Goal: Navigation & Orientation: Find specific page/section

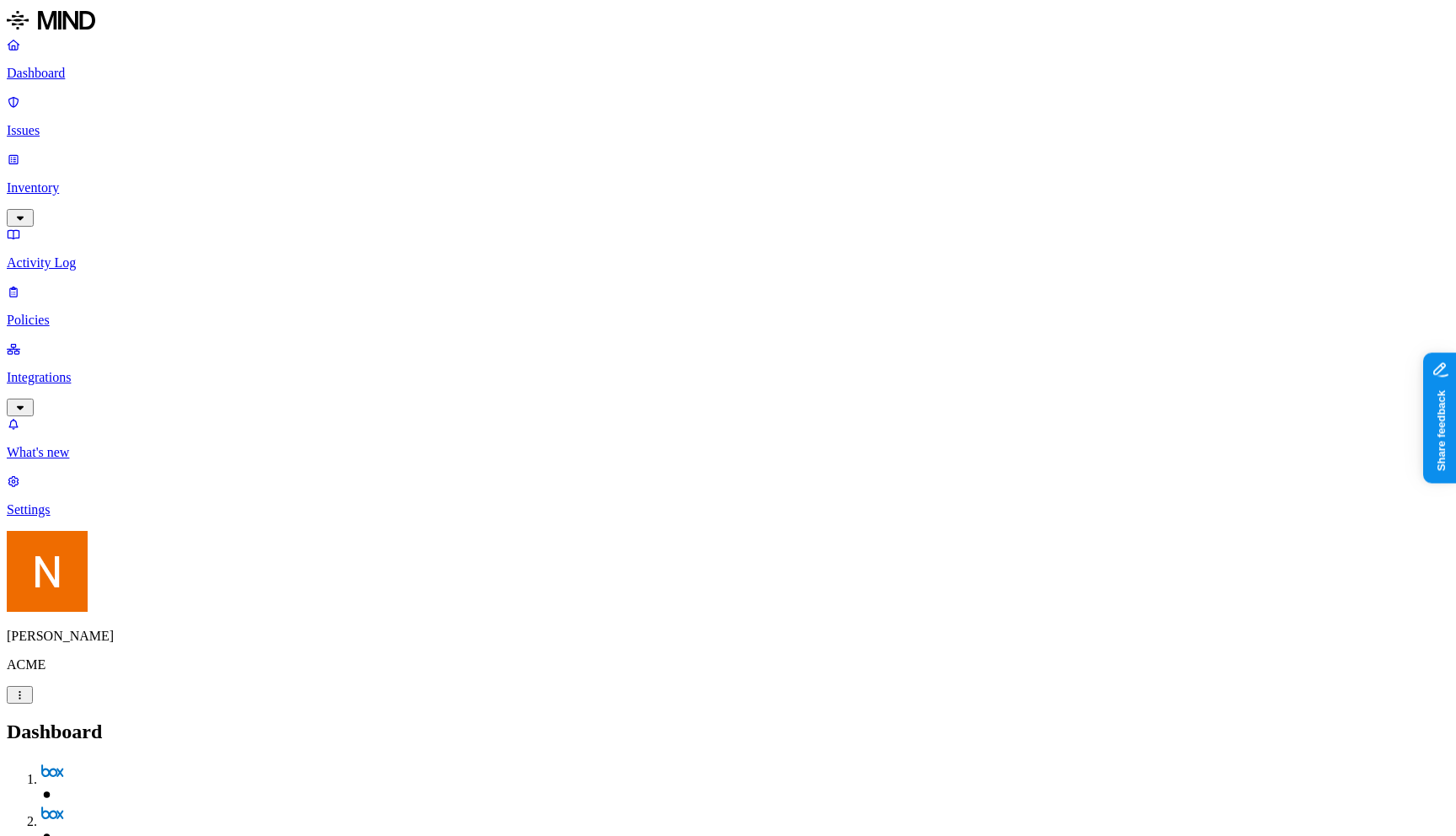
click at [109, 313] on p "Policies" at bounding box center [728, 321] width 1442 height 16
click at [122, 180] on p "Inventory" at bounding box center [728, 188] width 1442 height 16
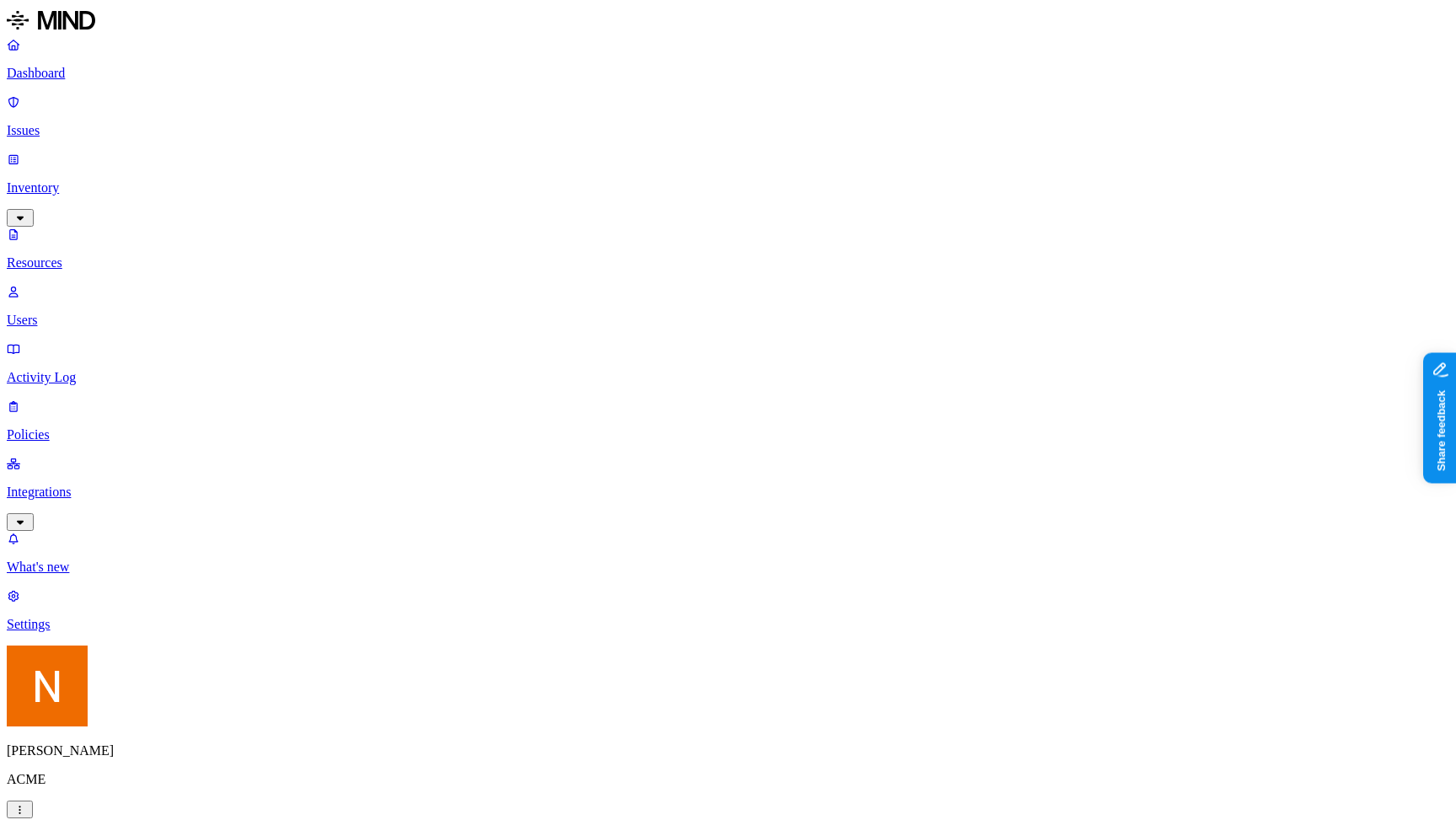
click at [132, 76] on p "Dashboard" at bounding box center [728, 73] width 1442 height 16
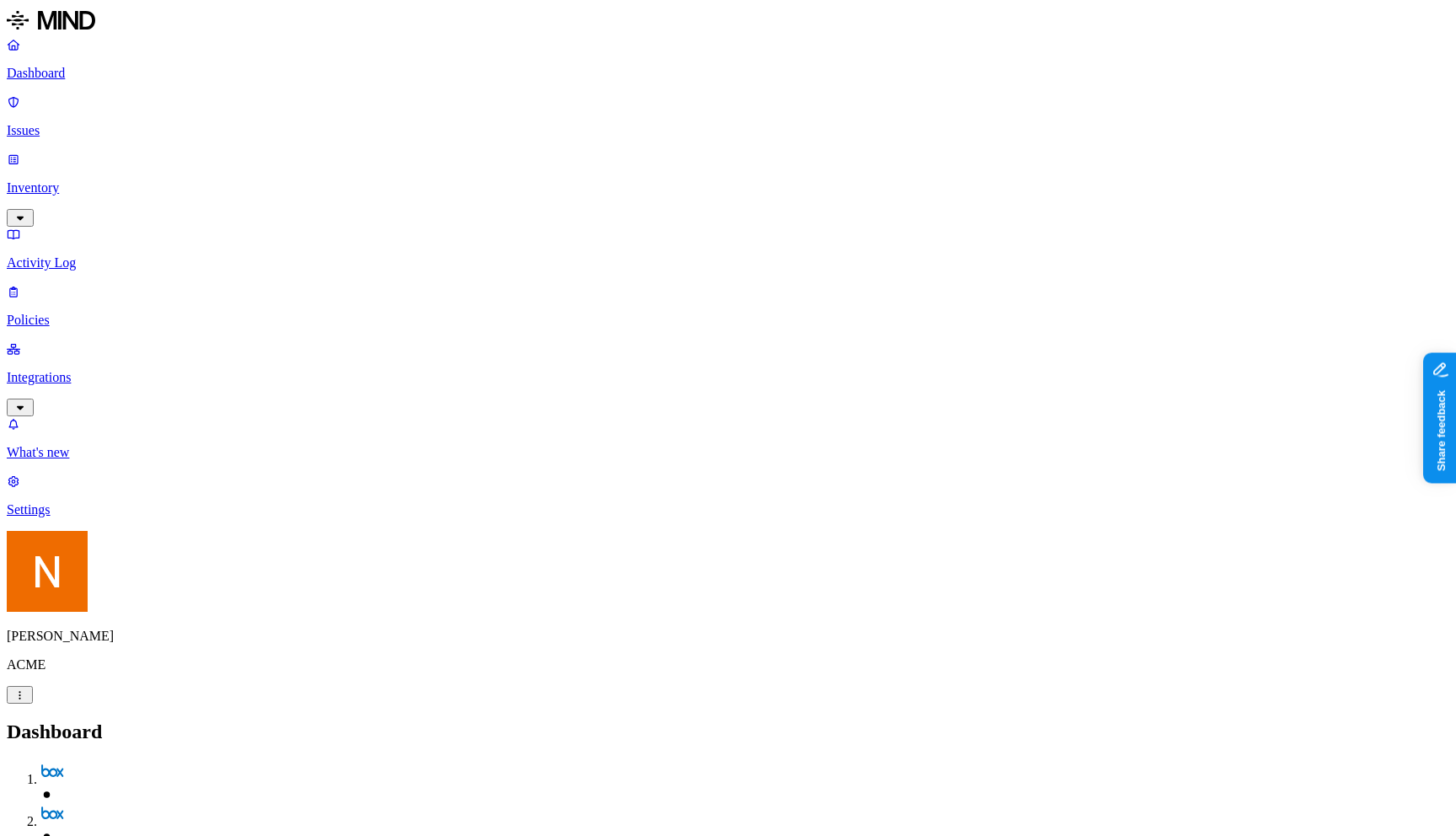
click at [101, 284] on link "Policies" at bounding box center [728, 305] width 1442 height 44
click at [101, 370] on p "Integrations" at bounding box center [728, 377] width 1442 height 16
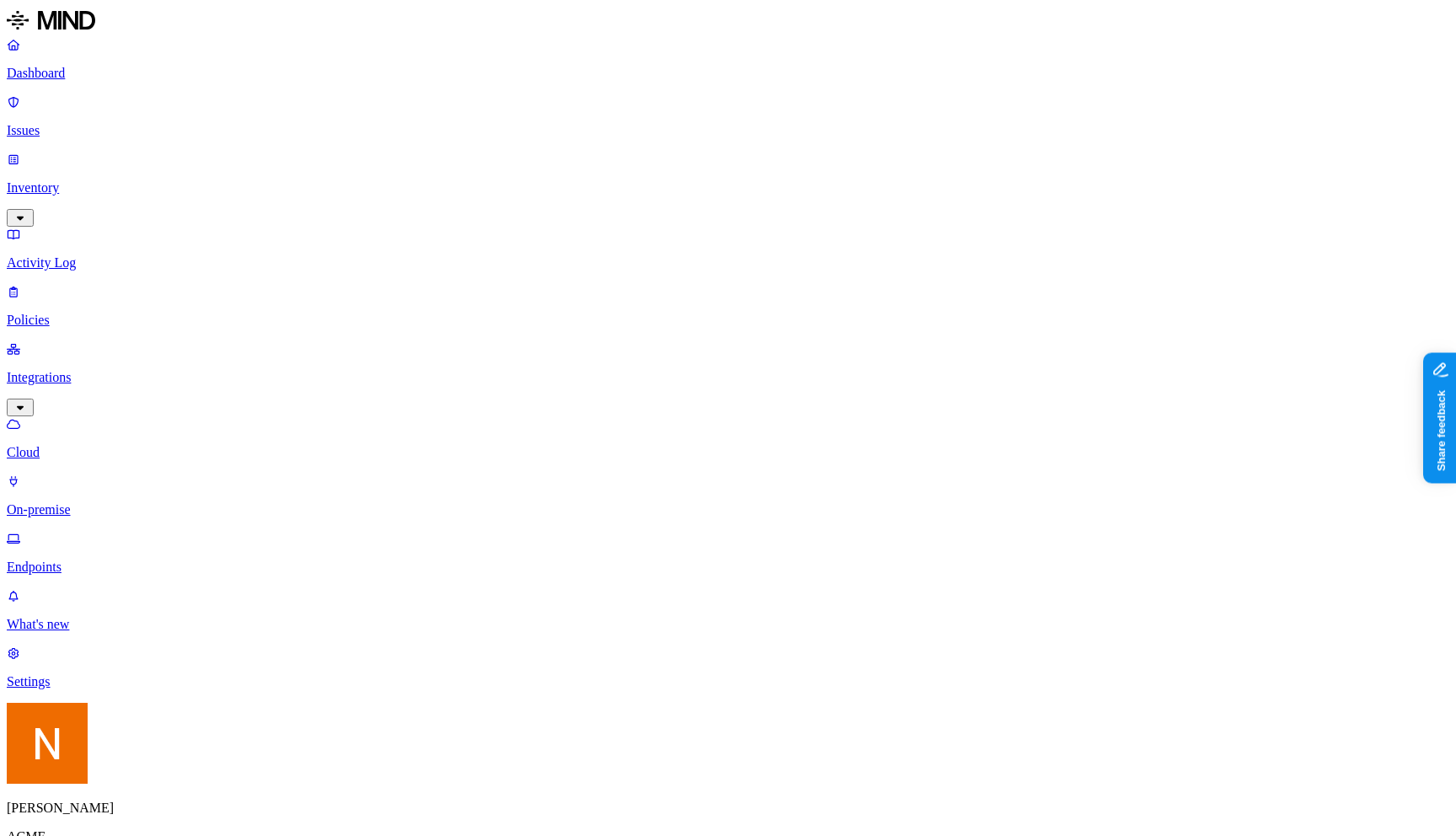
click at [108, 559] on p "Endpoints" at bounding box center [728, 567] width 1442 height 16
type input "nitai"
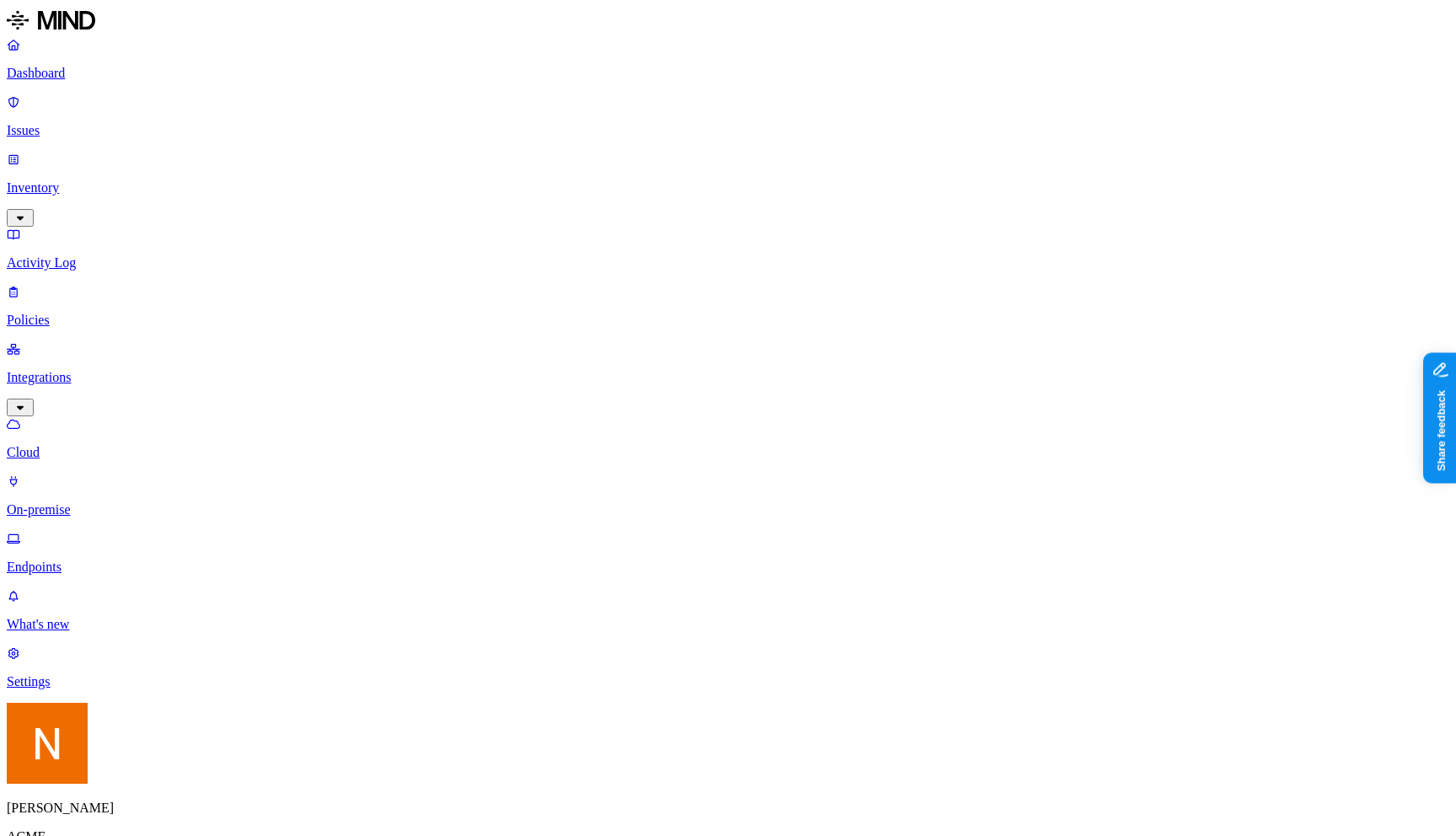
scroll to position [146, 0]
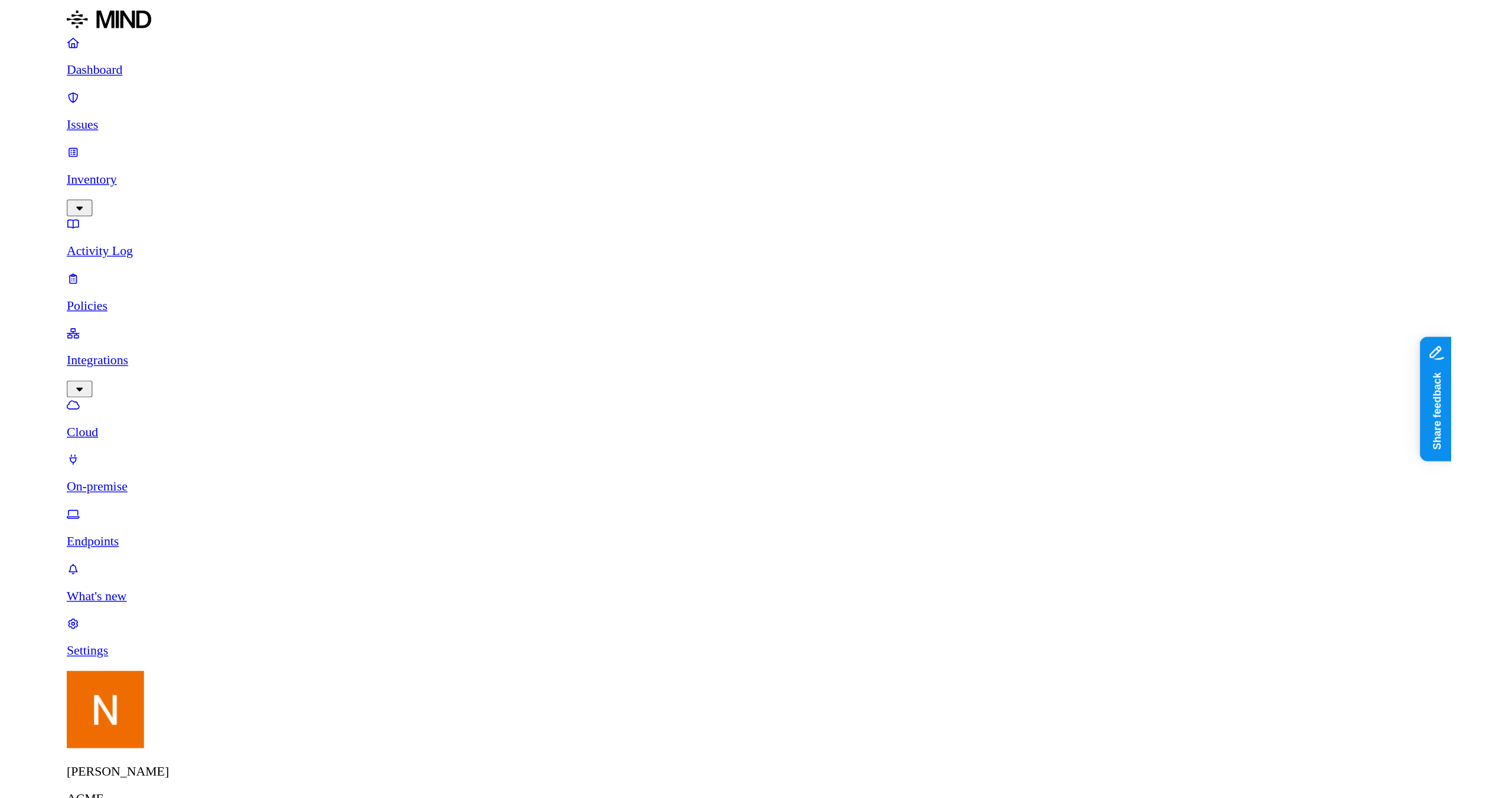
scroll to position [0, 0]
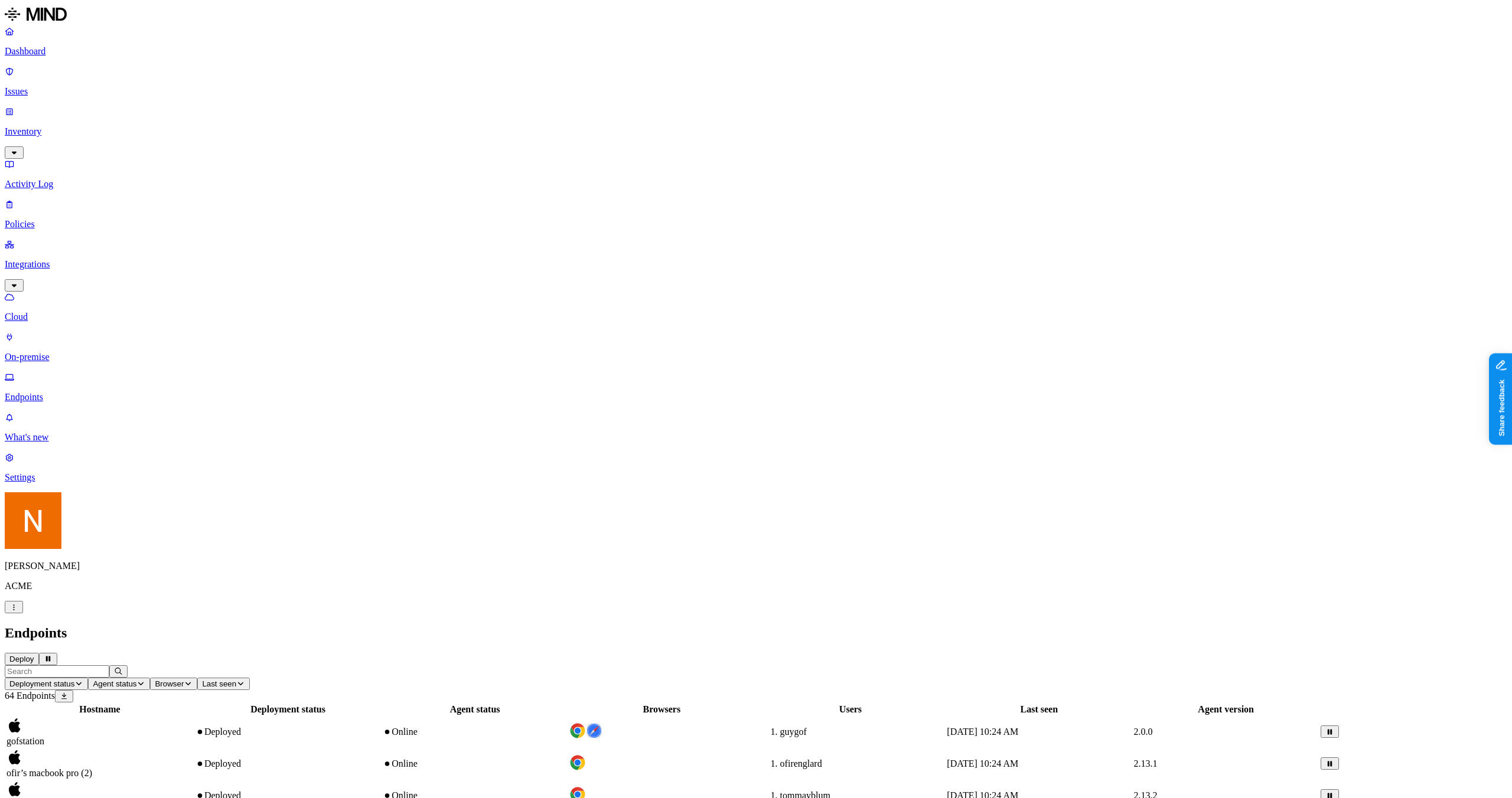
click at [62, 219] on p "Policies" at bounding box center [756, 225] width 1503 height 11
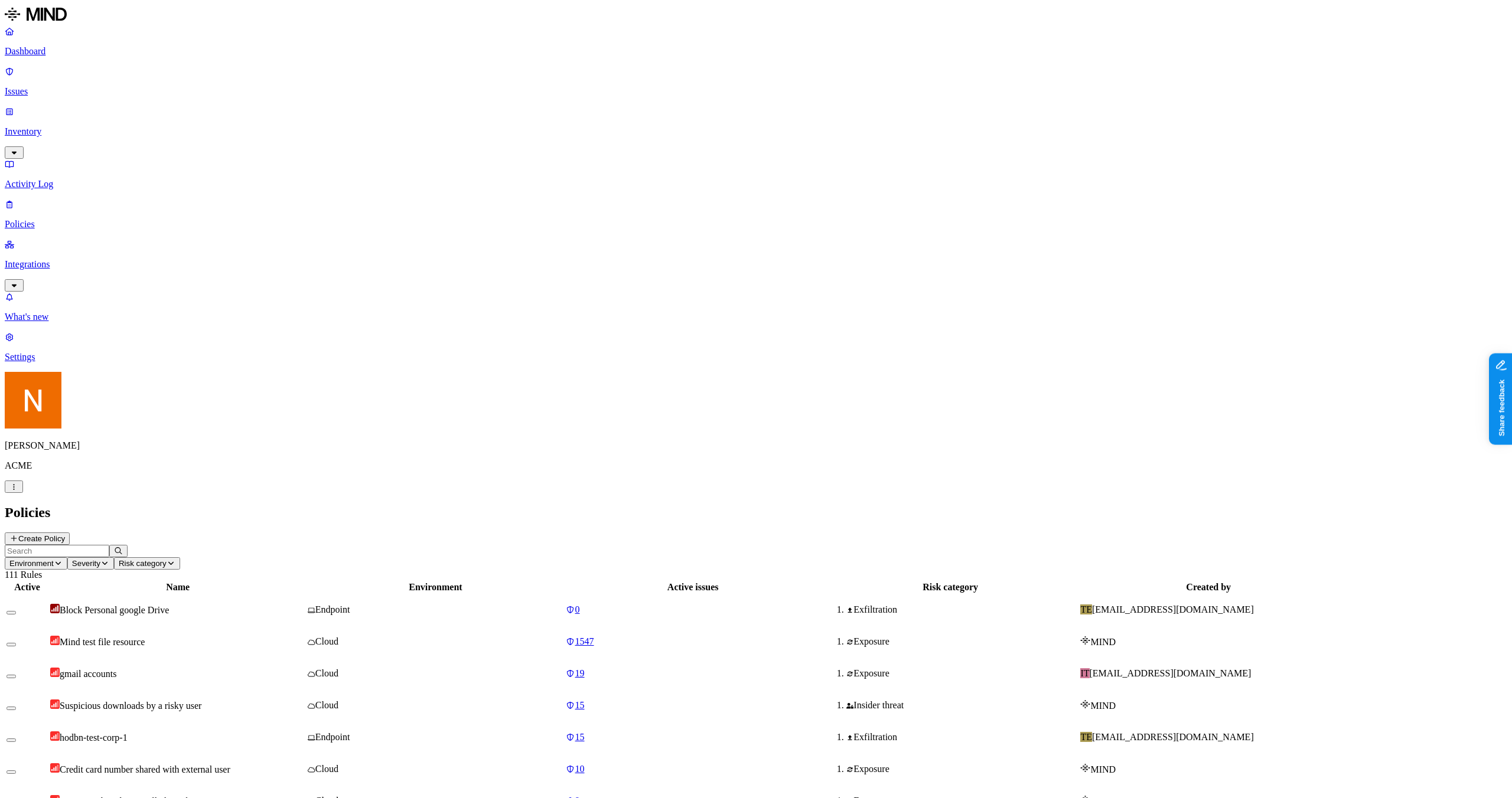
click at [575, 585] on icon at bounding box center [570, 738] width 10 height 8
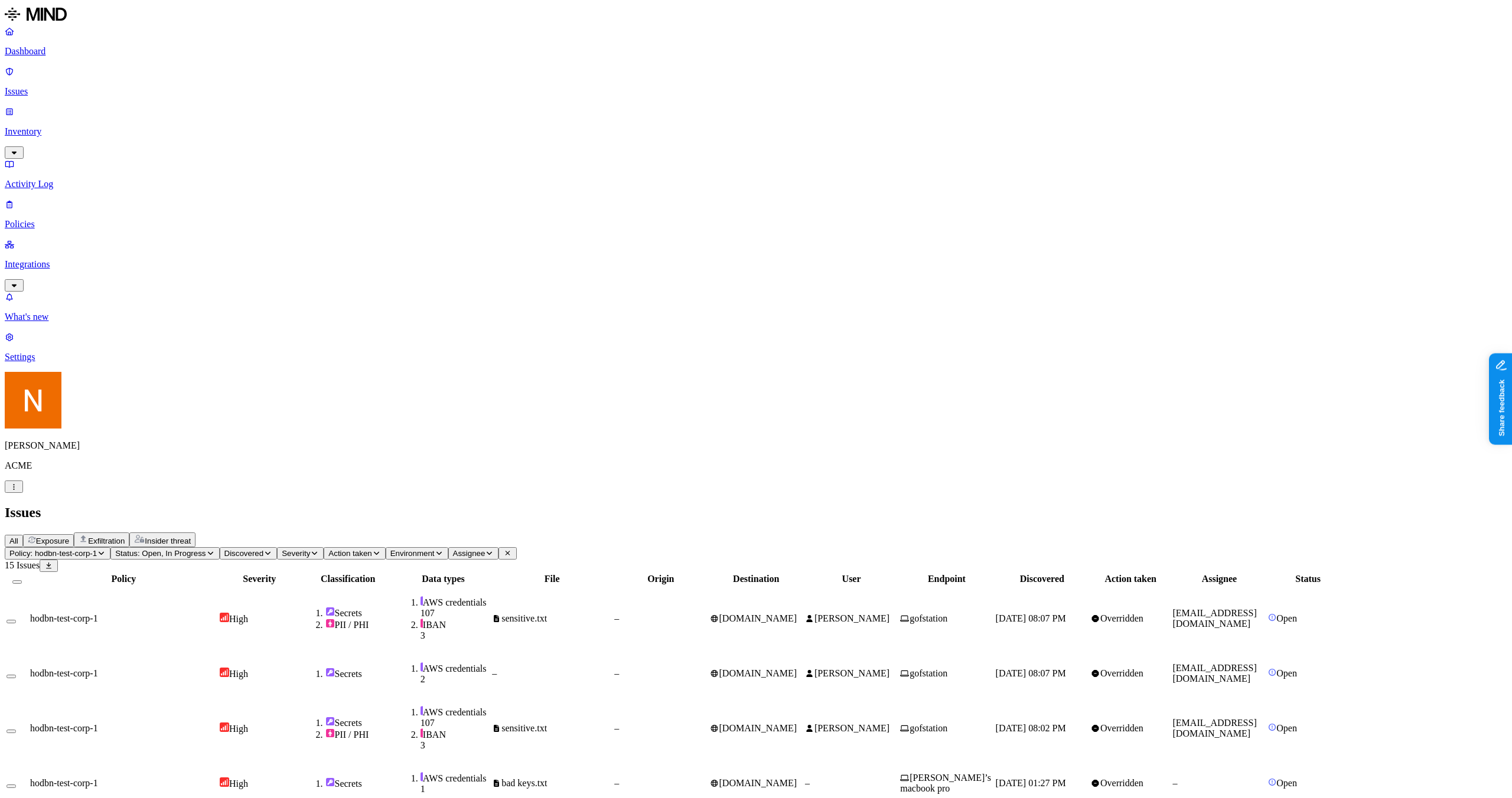
click at [489, 585] on div "AWS credentials" at bounding box center [455, 712] width 69 height 12
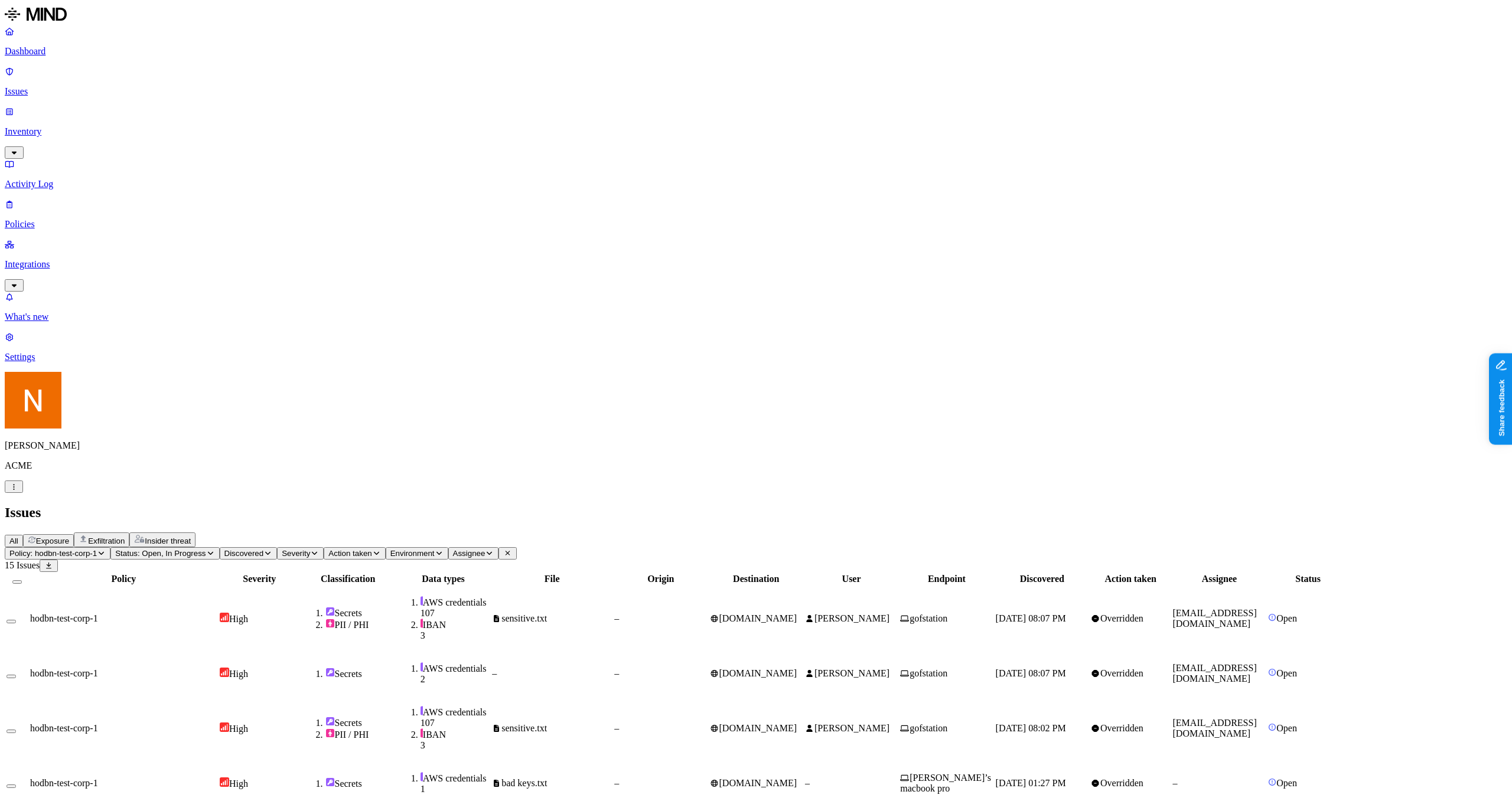
click at [51, 86] on p "Issues" at bounding box center [756, 92] width 1503 height 11
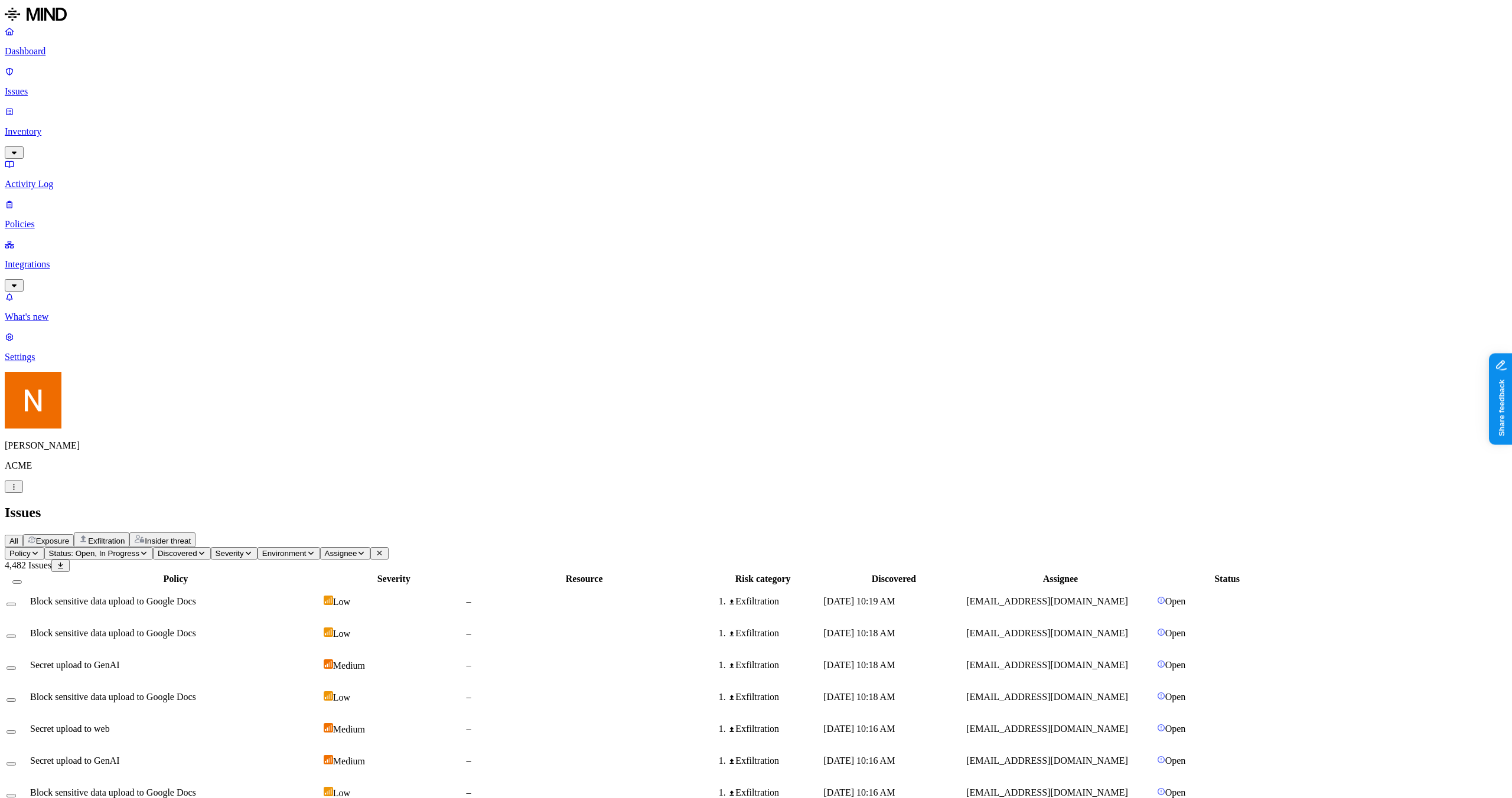
click at [70, 106] on link "Inventory" at bounding box center [756, 132] width 1503 height 51
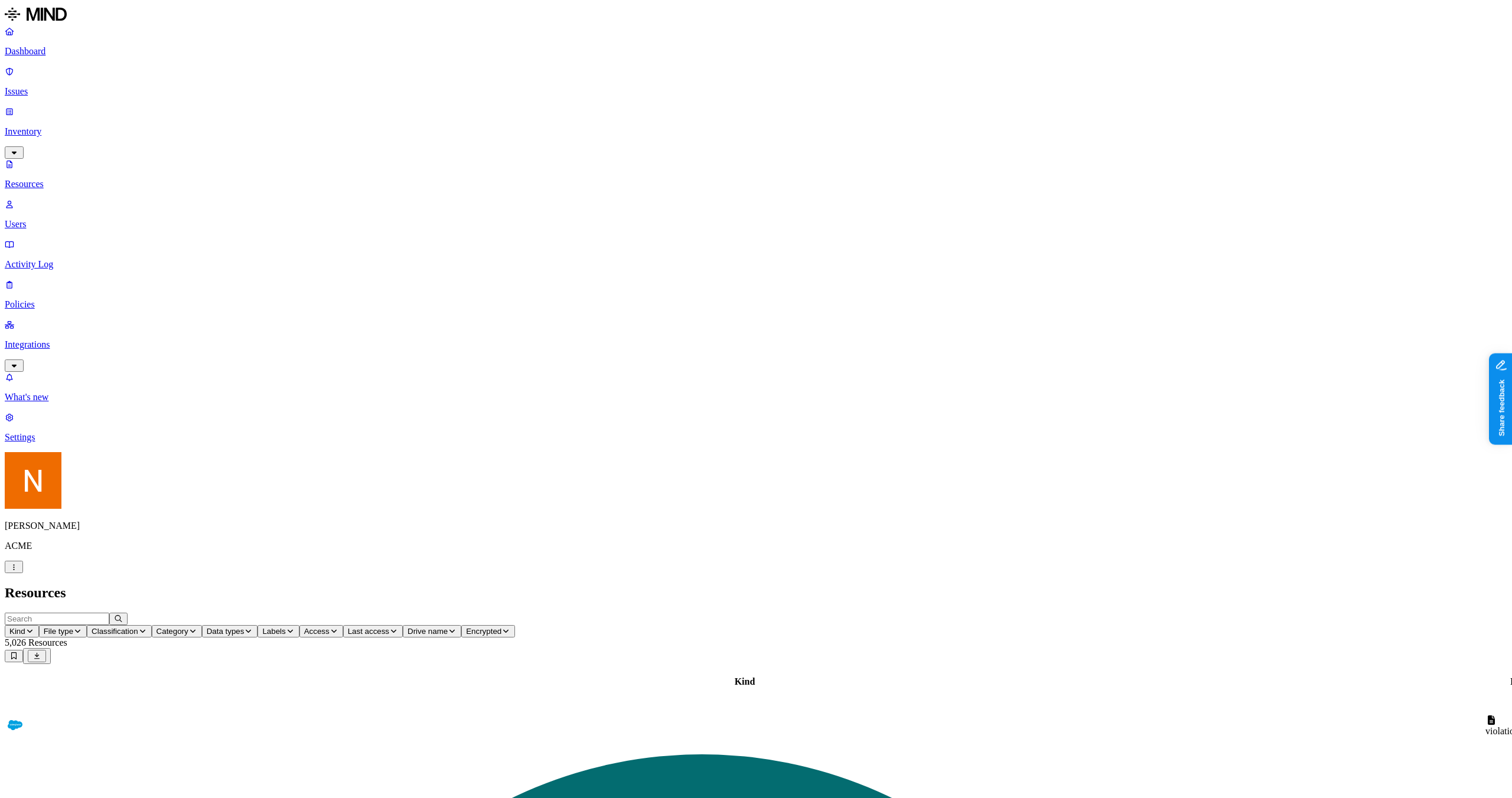
click at [60, 239] on link "Activity Log" at bounding box center [756, 254] width 1503 height 31
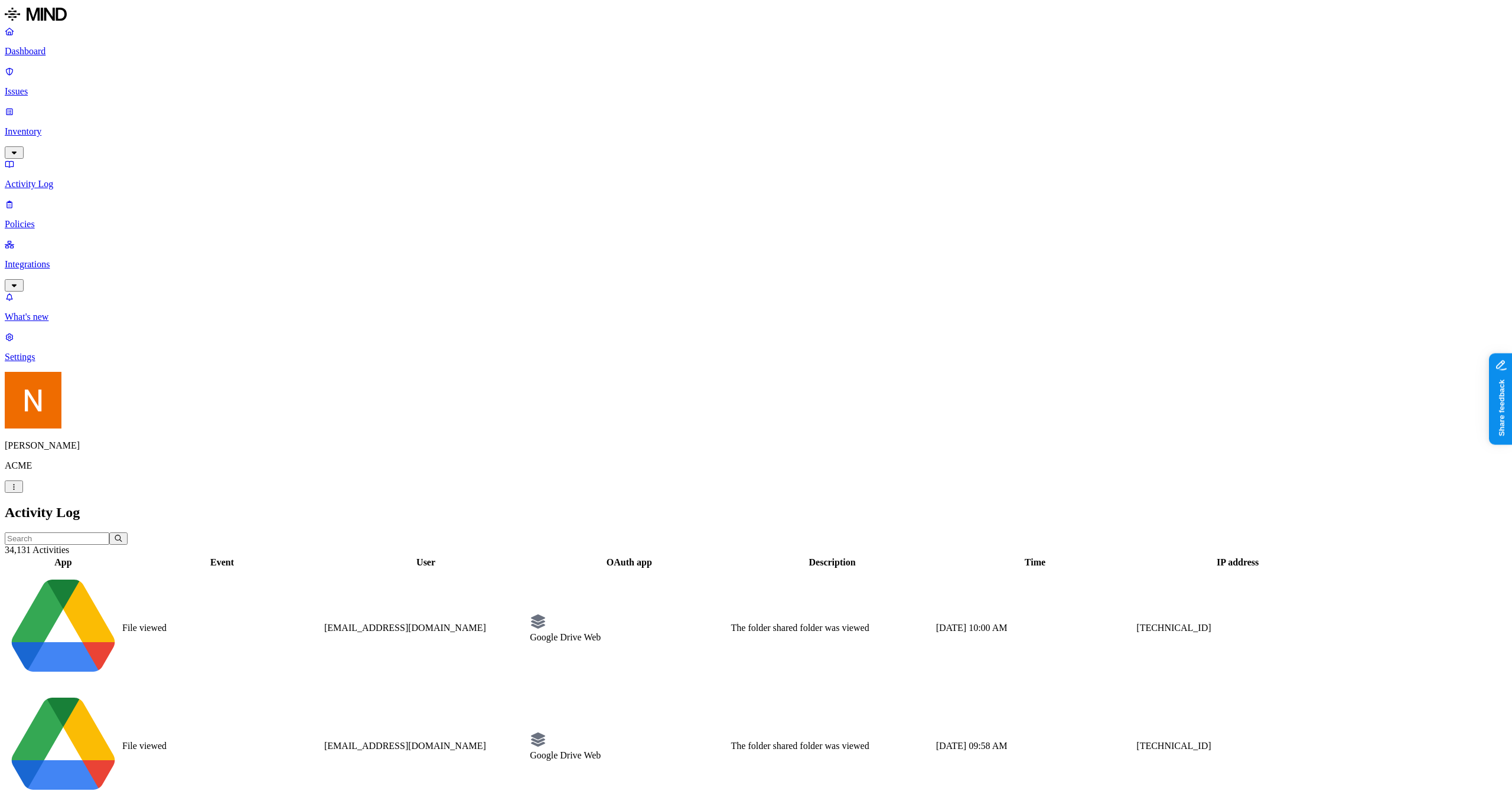
click at [35, 219] on p "Policies" at bounding box center [756, 225] width 1503 height 11
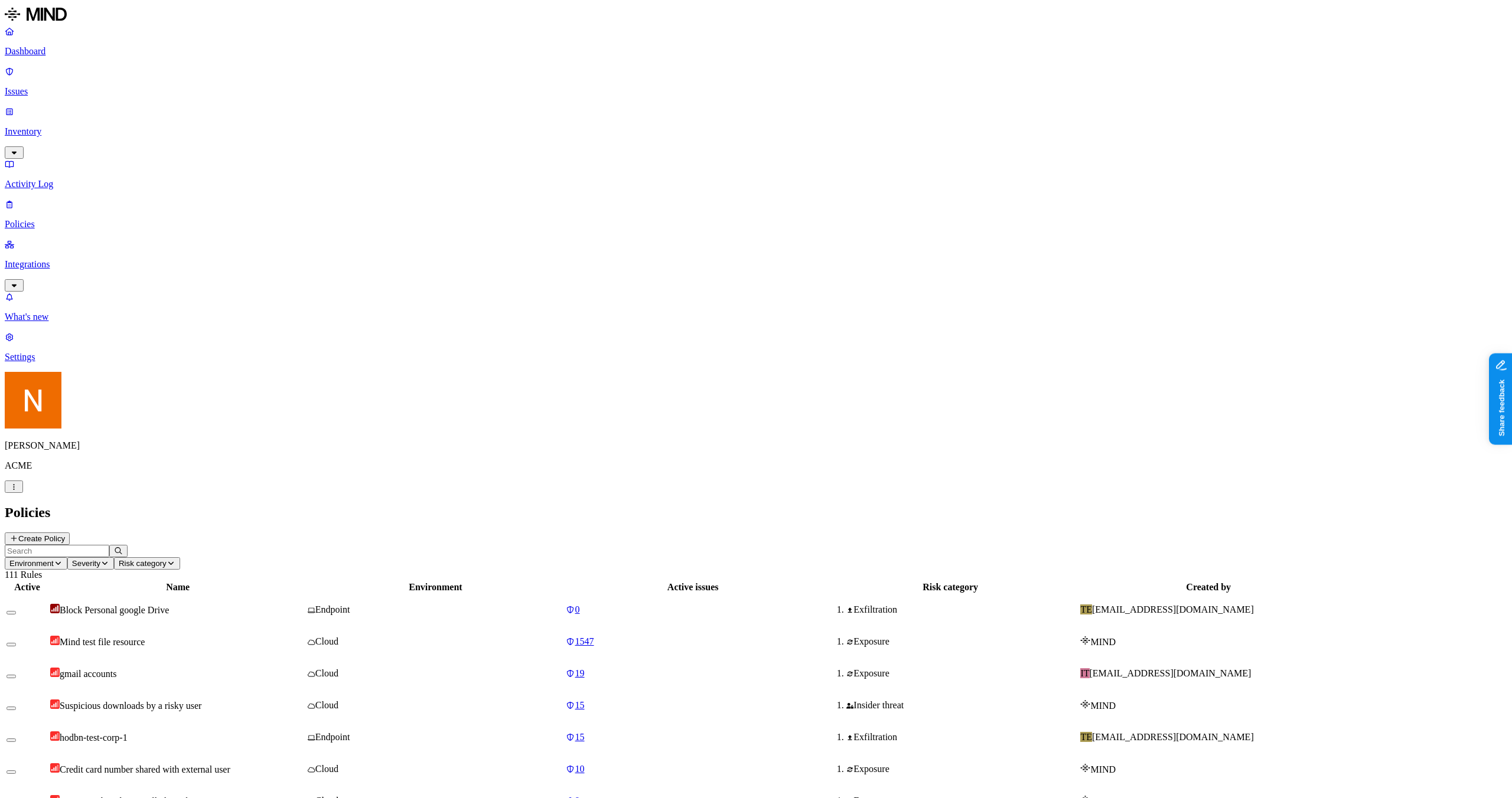
click at [47, 126] on p "Inventory" at bounding box center [756, 132] width 1503 height 11
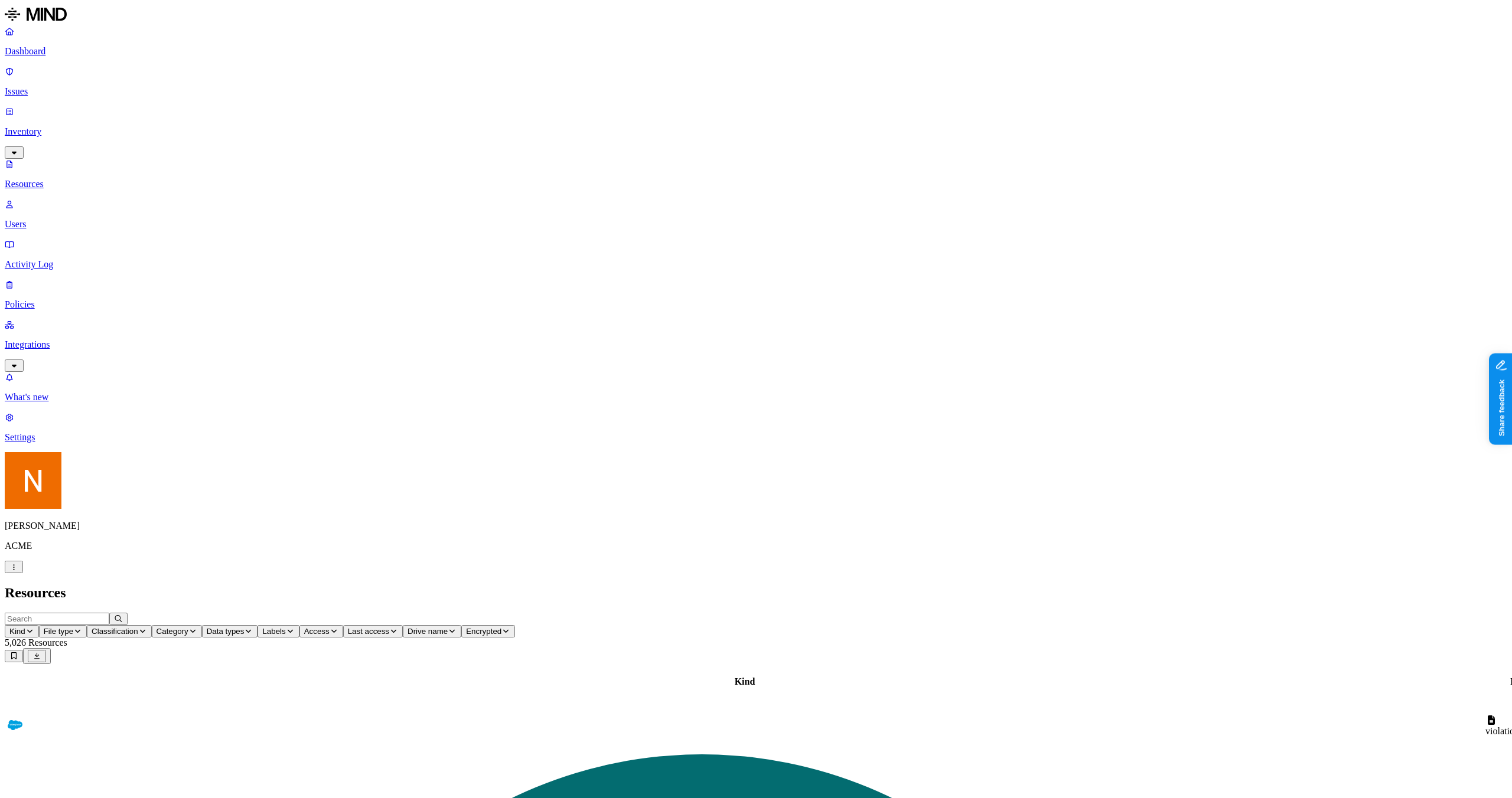
click at [63, 239] on link "Activity Log" at bounding box center [756, 254] width 1503 height 31
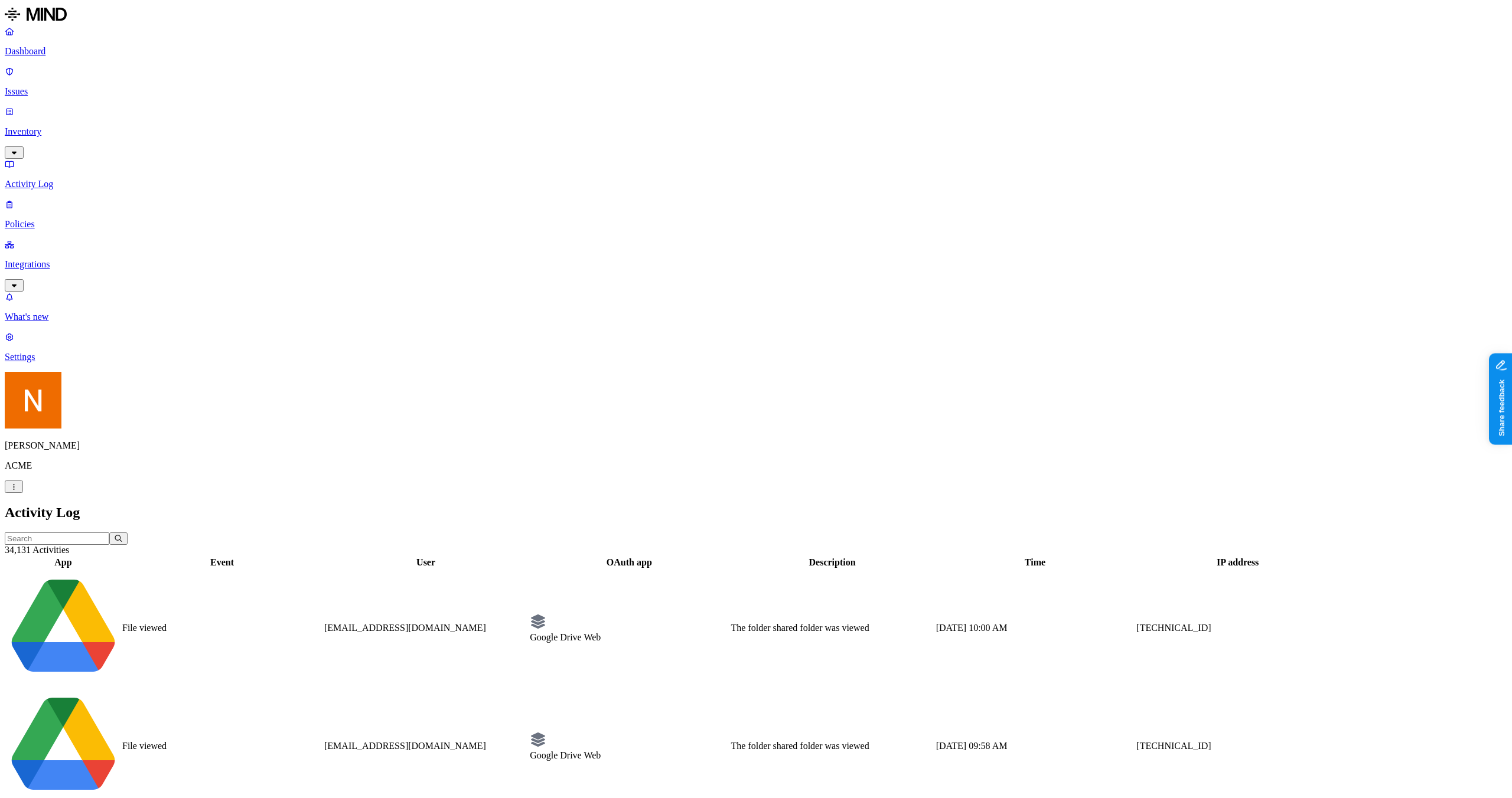
drag, startPoint x: 71, startPoint y: 141, endPoint x: 69, endPoint y: 147, distance: 6.3
click at [70, 219] on p "Policies" at bounding box center [756, 225] width 1503 height 11
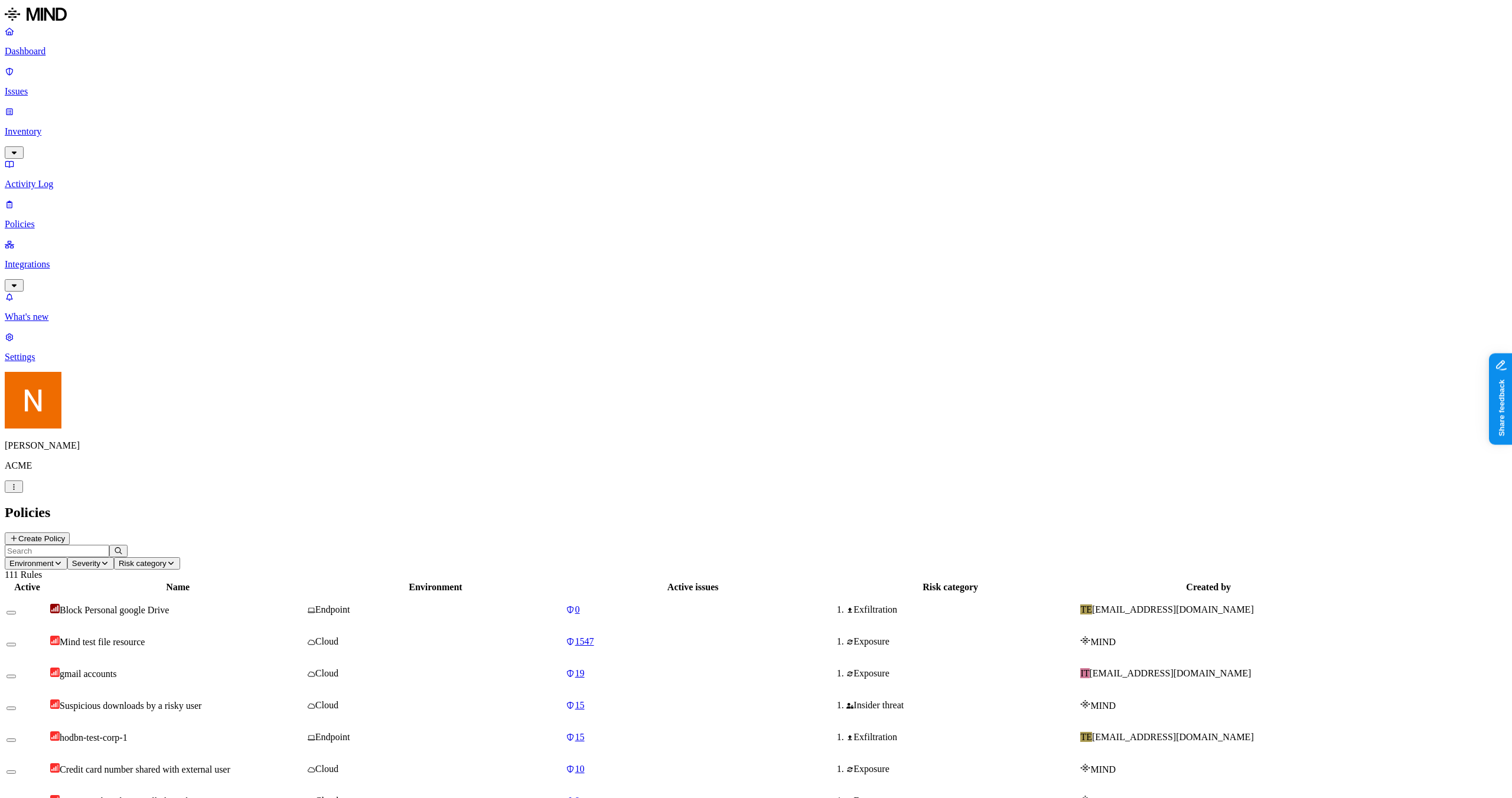
click at [88, 79] on link "Issues" at bounding box center [756, 81] width 1503 height 31
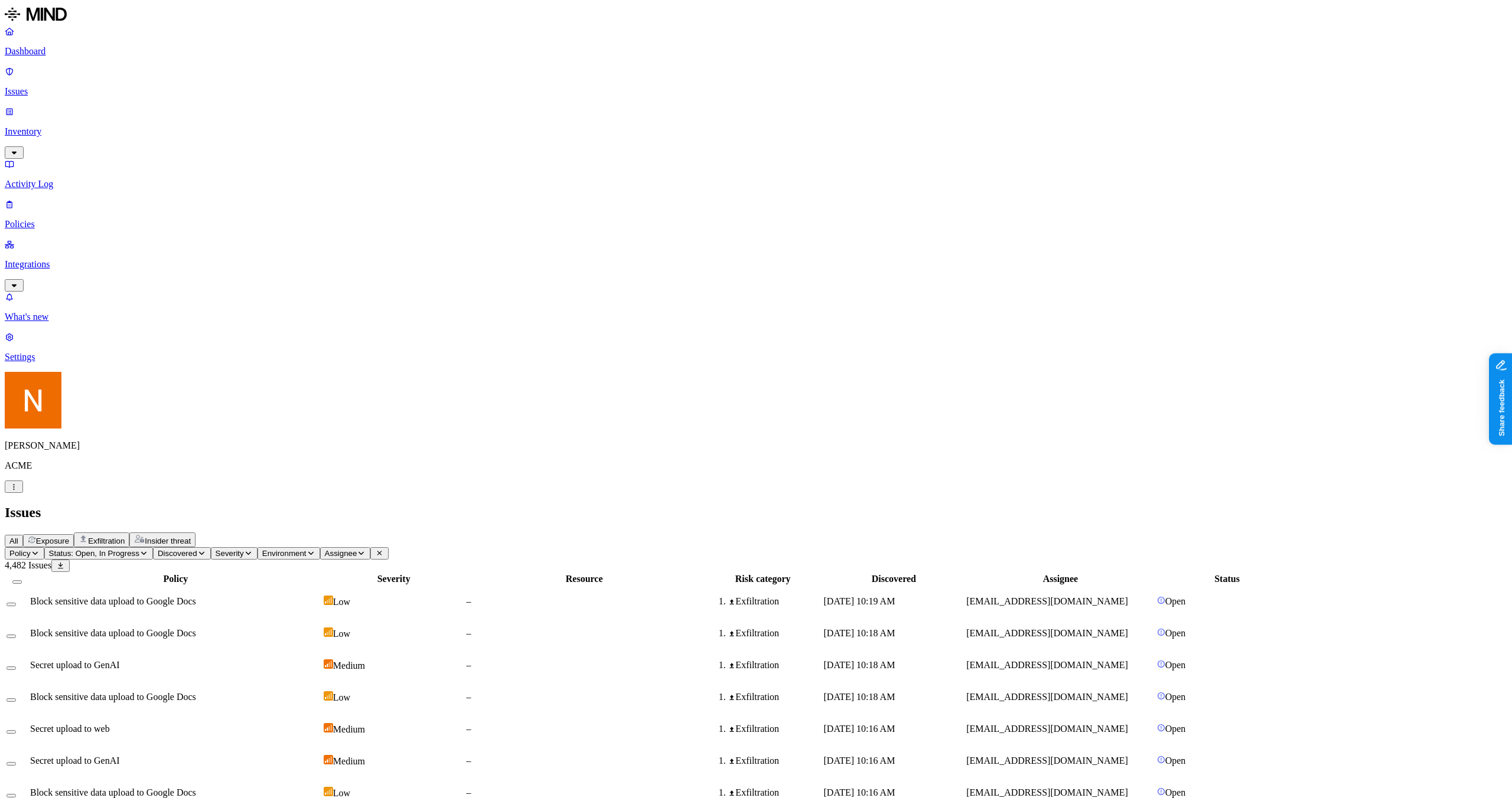
click at [88, 126] on p "Inventory" at bounding box center [756, 132] width 1503 height 11
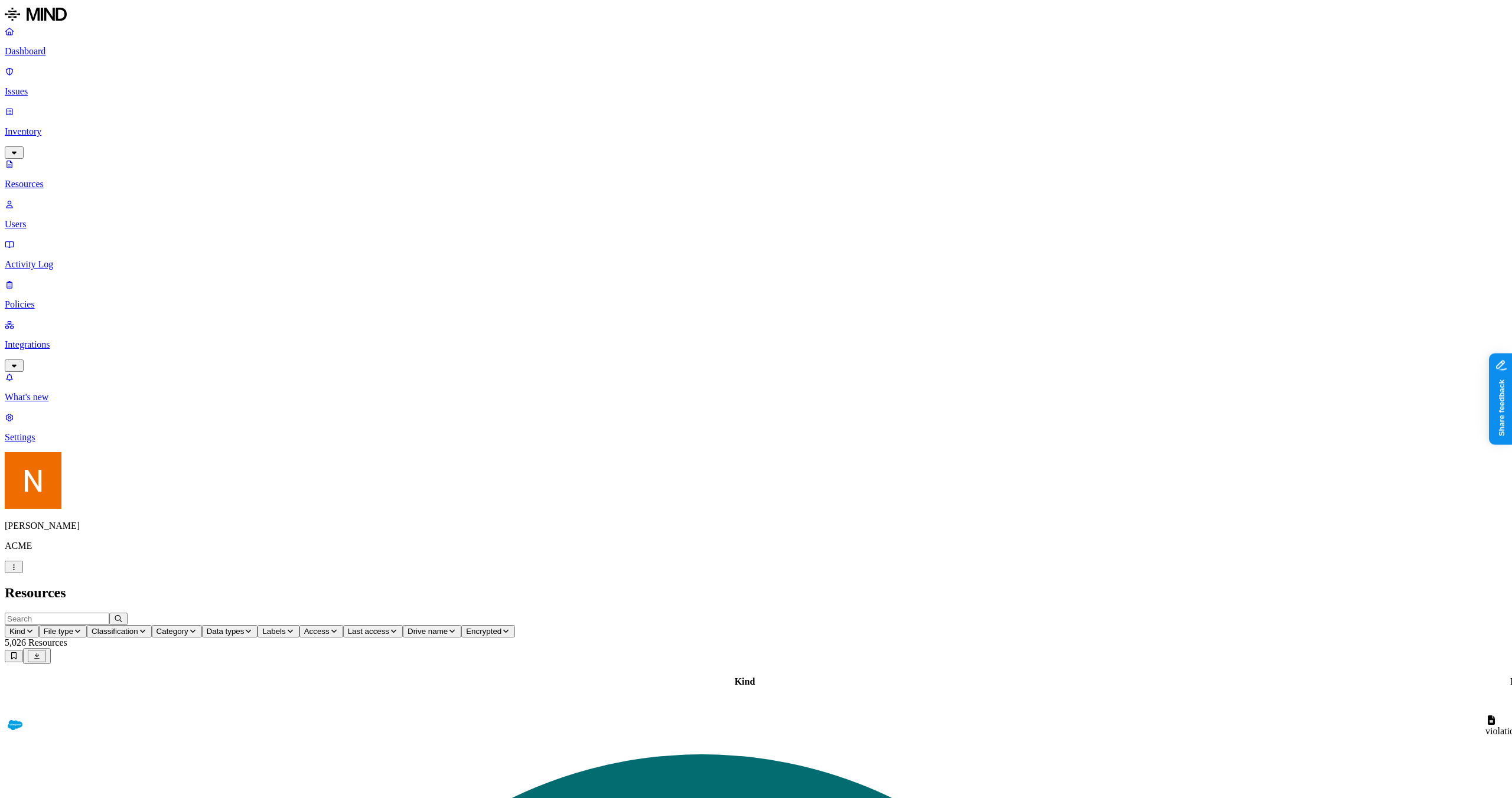
click at [65, 300] on p "Policies" at bounding box center [756, 305] width 1503 height 11
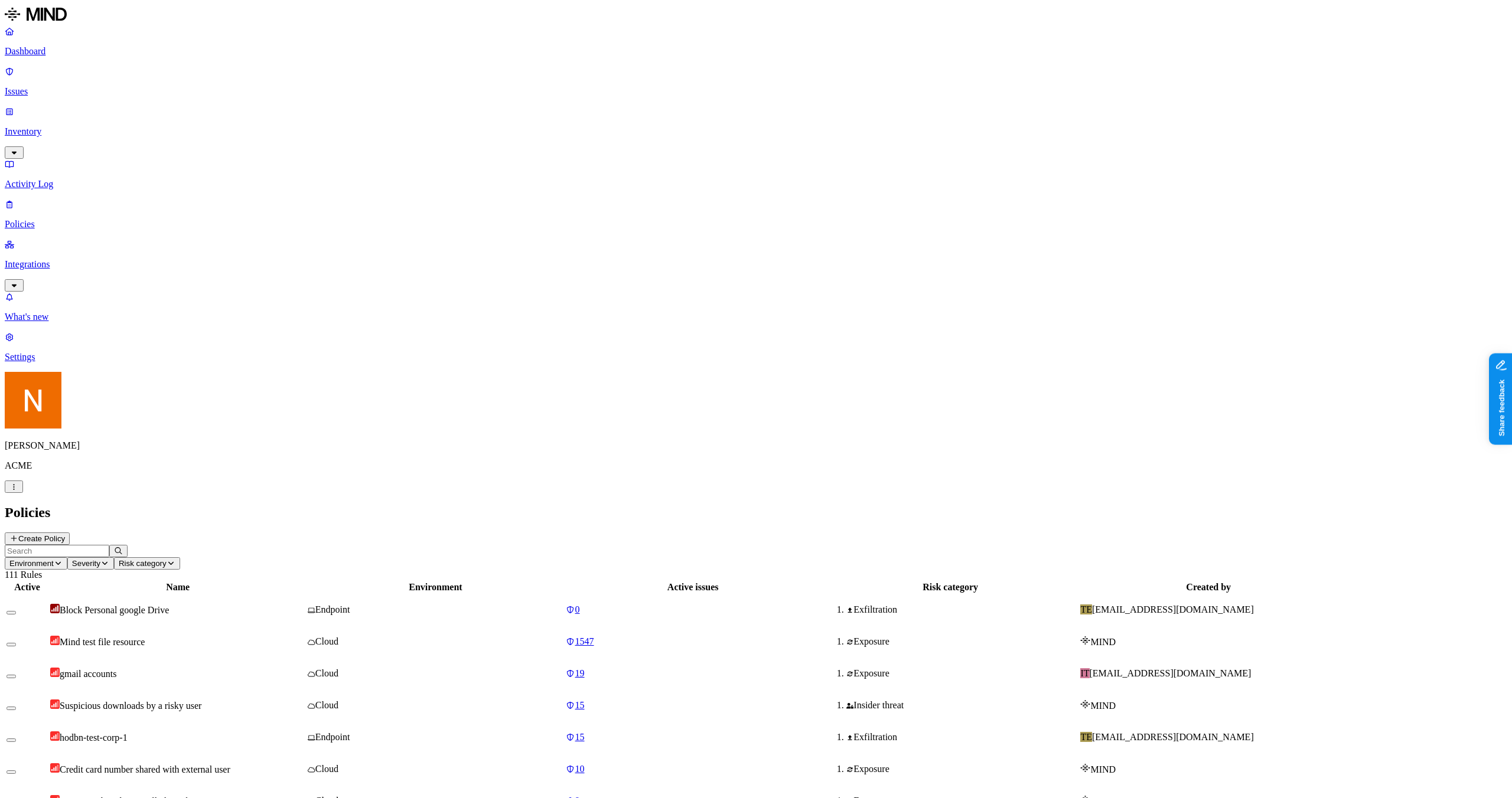
click at [69, 259] on p "Integrations" at bounding box center [756, 265] width 1503 height 11
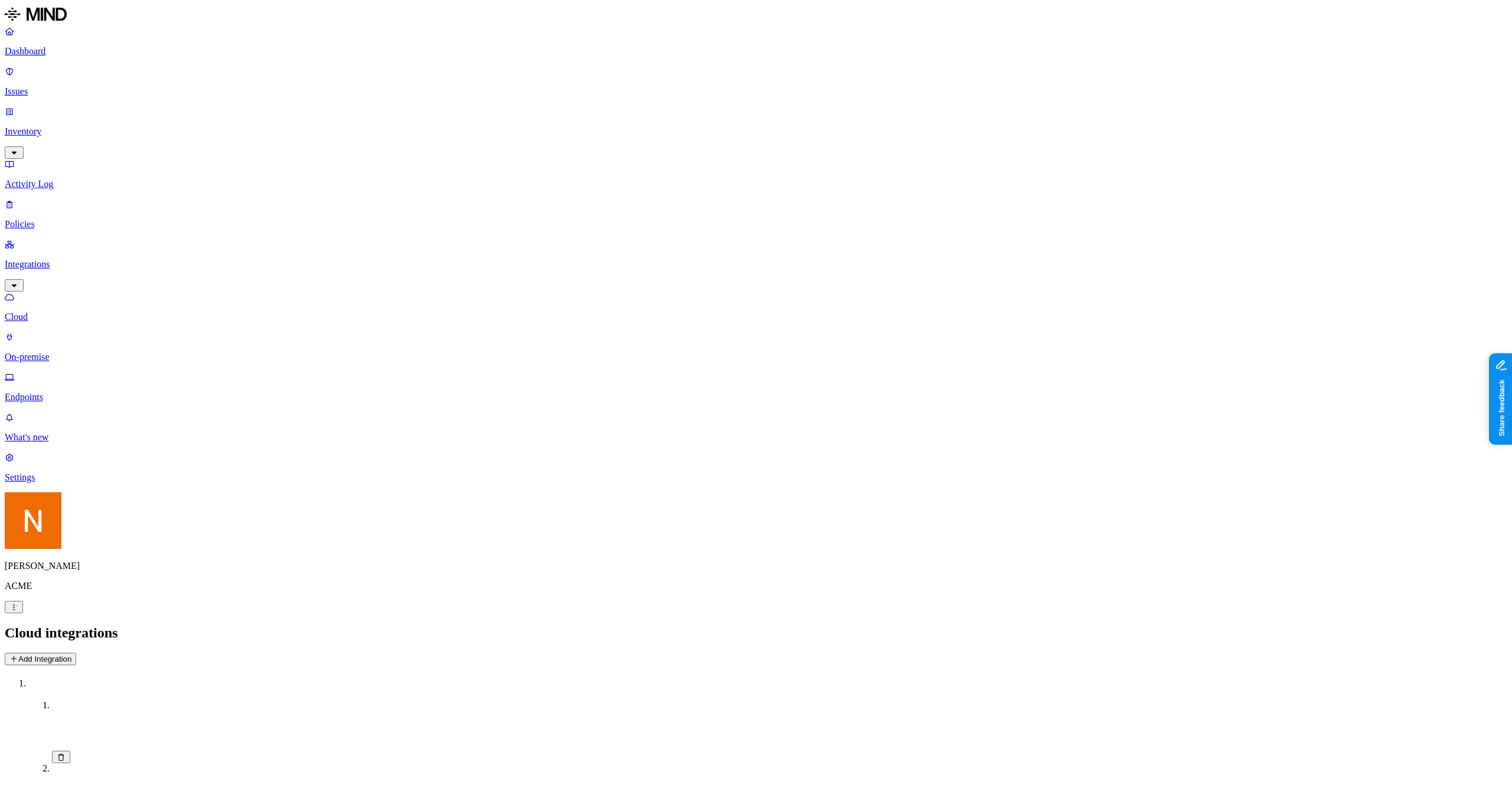
click at [55, 372] on link "Endpoints" at bounding box center [756, 387] width 1503 height 31
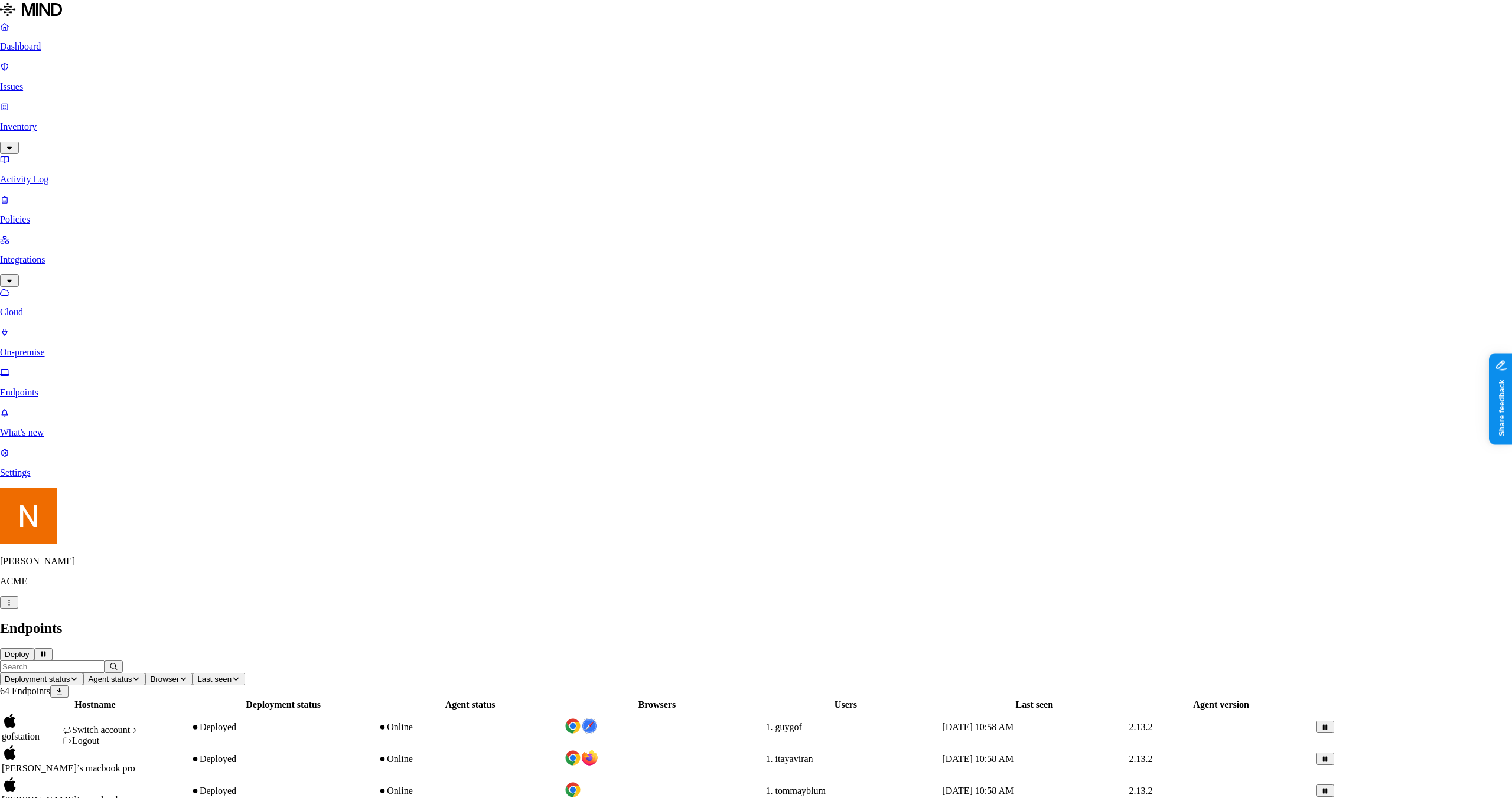
click at [128, 585] on div "Logout" at bounding box center [101, 741] width 77 height 11
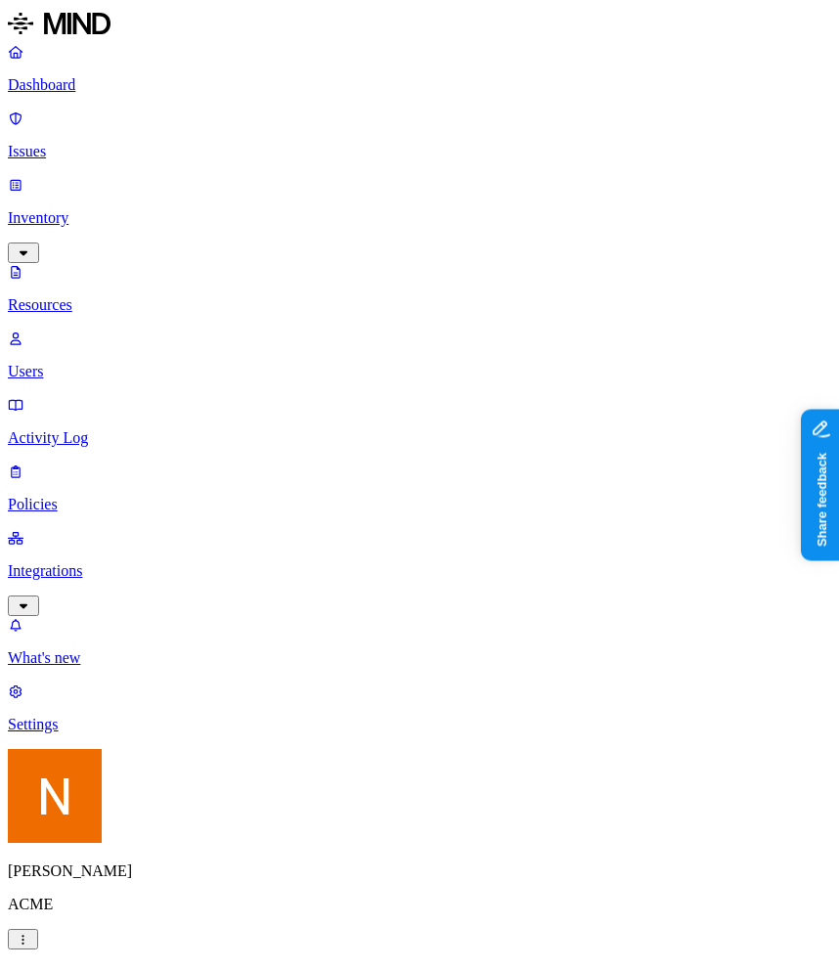
click at [101, 429] on p "Activity Log" at bounding box center [419, 438] width 823 height 18
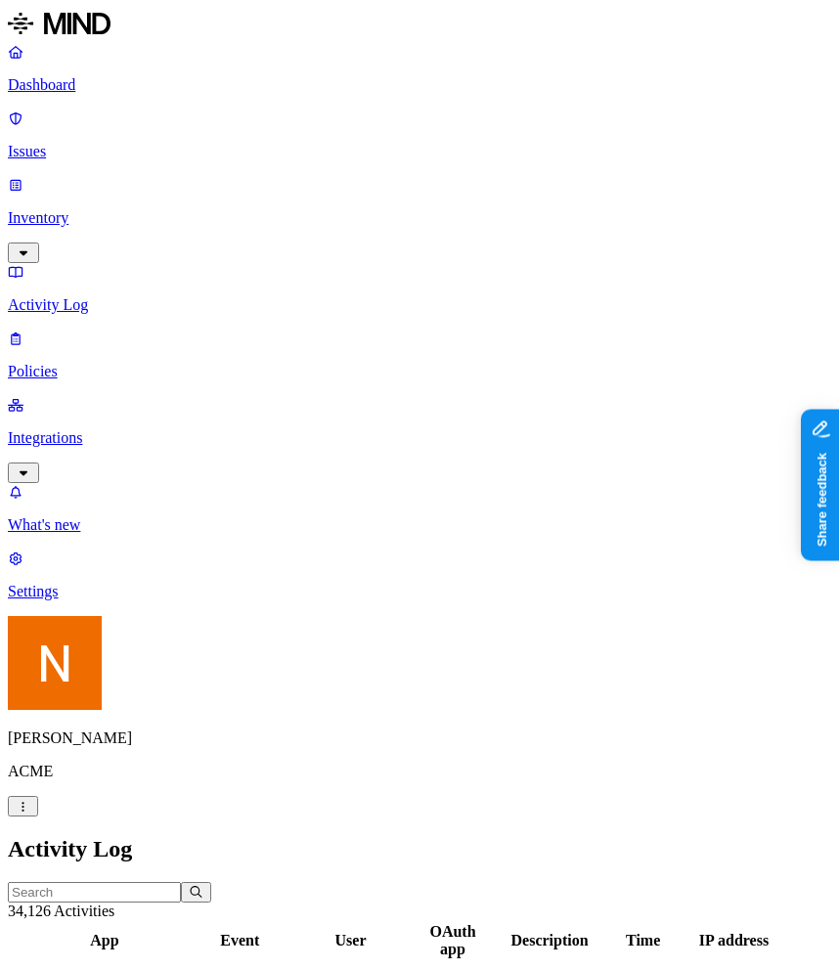
click at [125, 363] on p "Policies" at bounding box center [419, 372] width 823 height 18
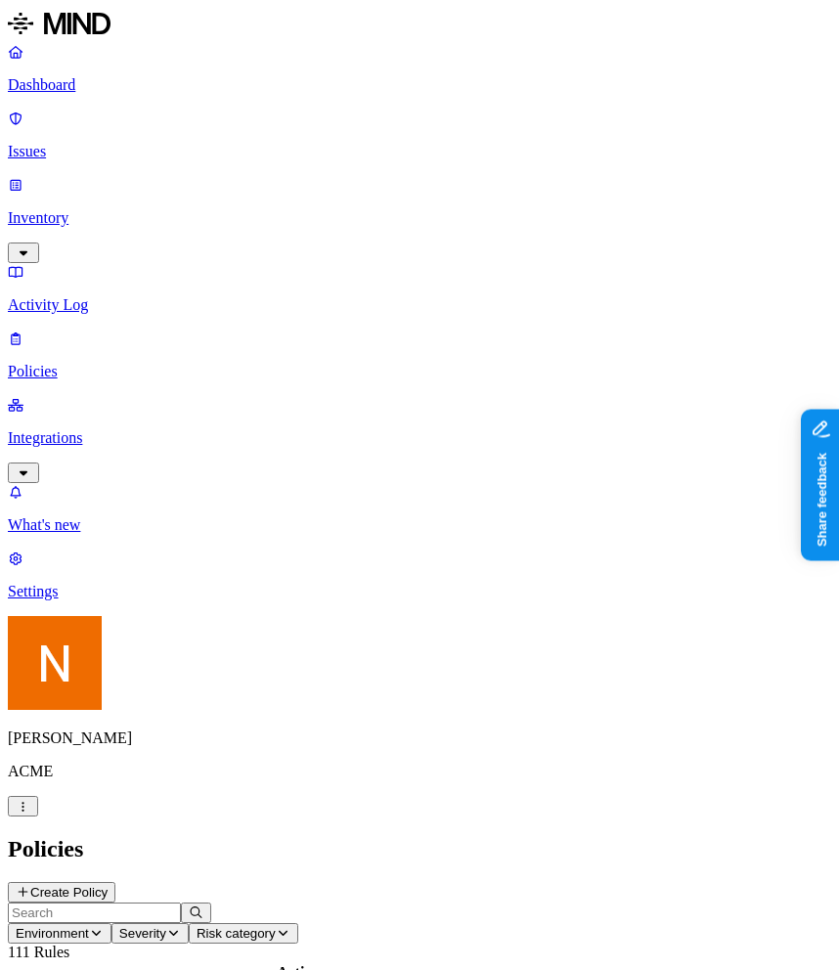
click at [8, 329] on link "Policies" at bounding box center [419, 354] width 823 height 51
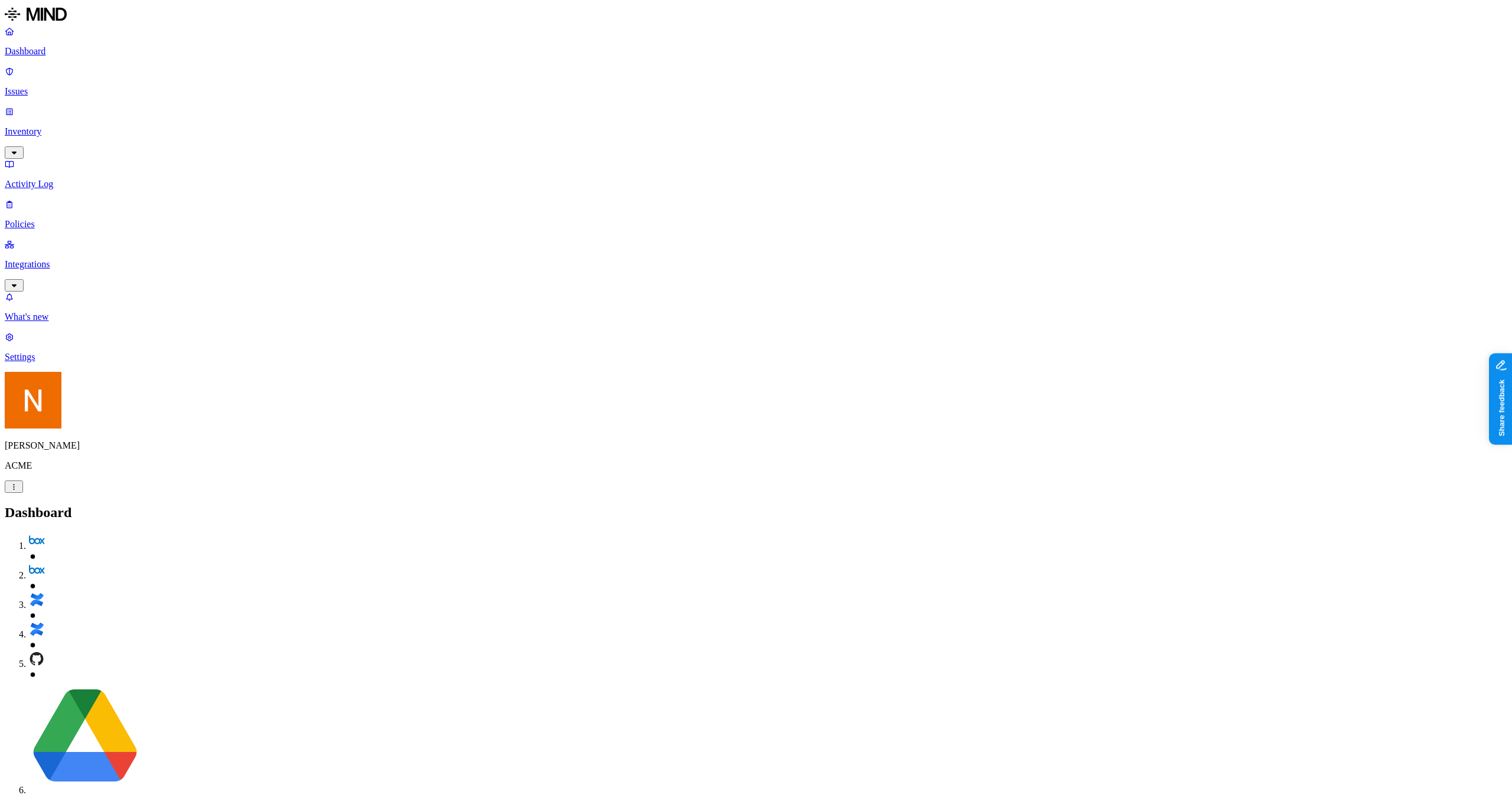
click at [39, 126] on p "Inventory" at bounding box center [756, 132] width 1503 height 11
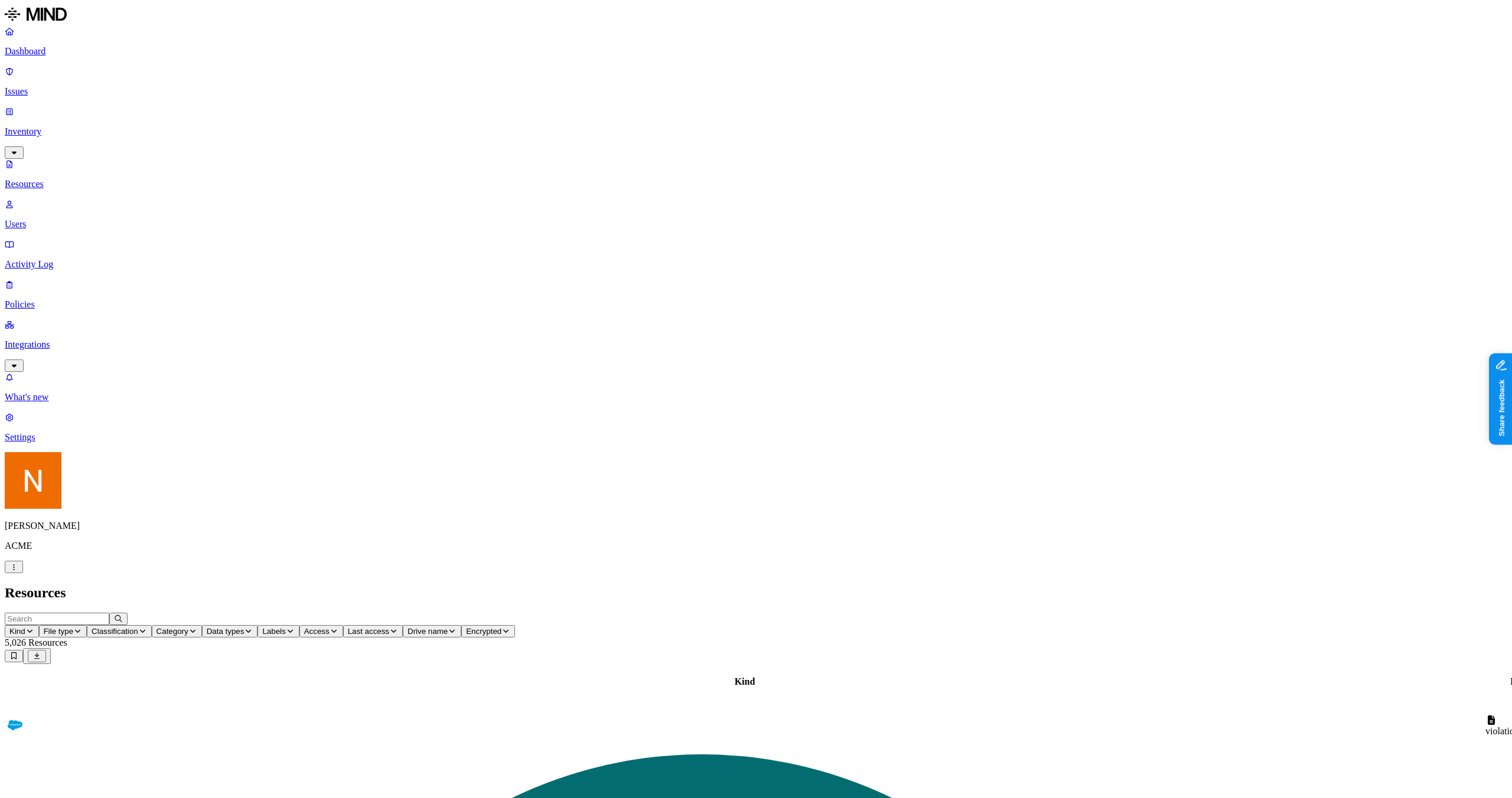
click at [71, 86] on p "Issues" at bounding box center [756, 92] width 1503 height 11
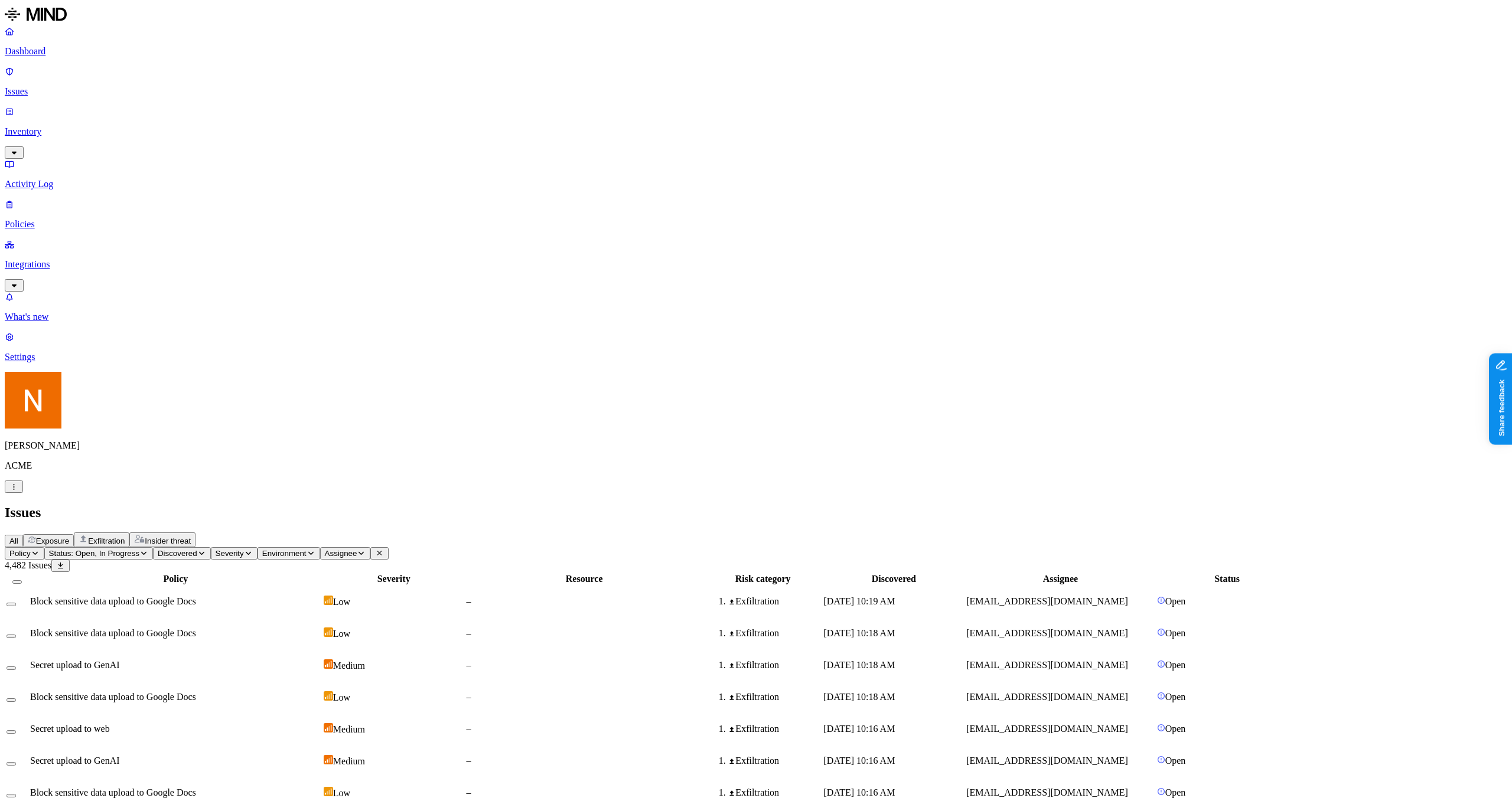
click at [70, 219] on p "Policies" at bounding box center [756, 225] width 1503 height 11
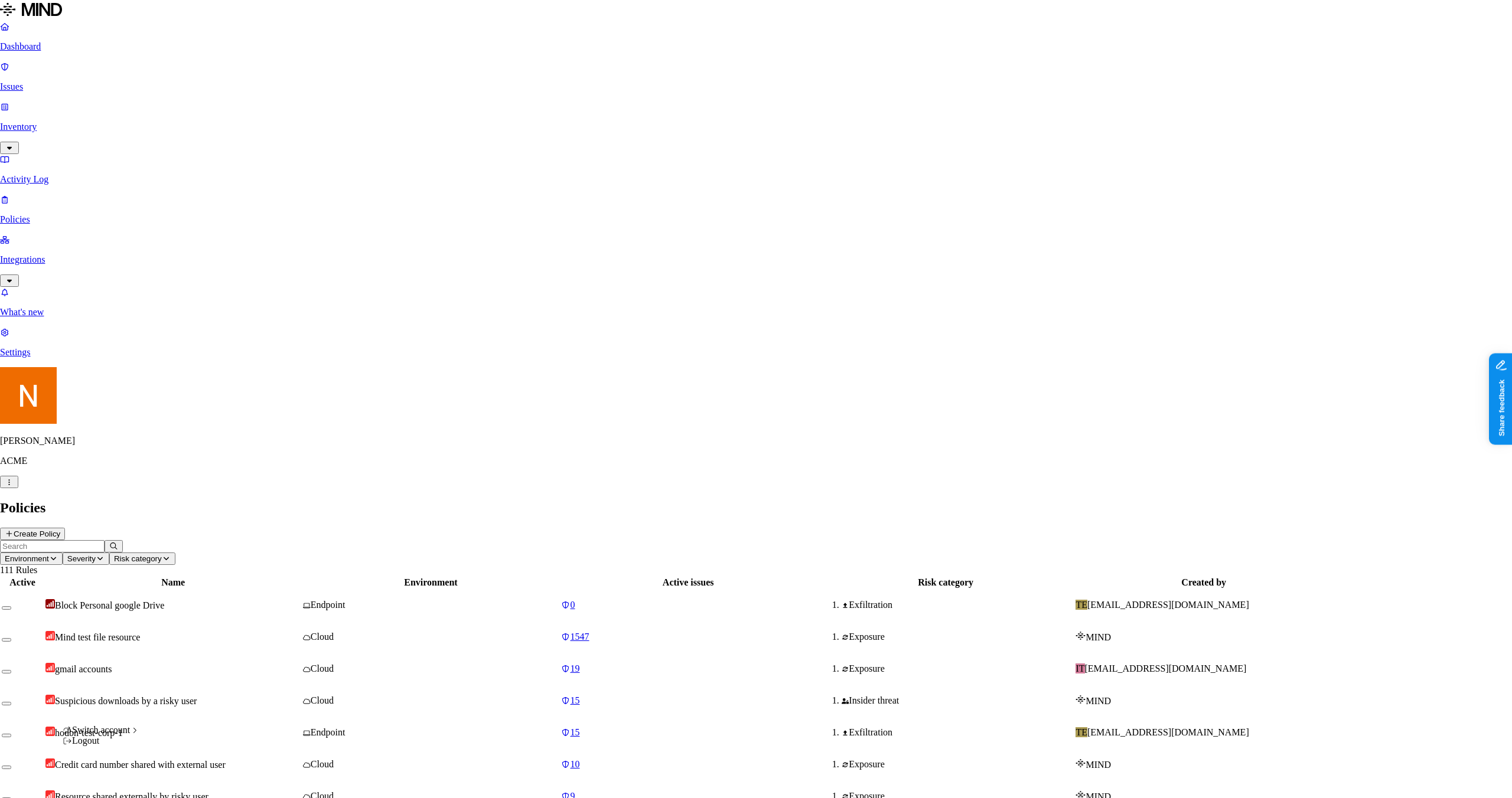
click at [118, 787] on html "Dashboard Issues Inventory Activity Log Policies Integrations What's new 1 Sett…" at bounding box center [756, 799] width 1512 height 1598
click at [194, 757] on span "TexasTrustCU" at bounding box center [187, 762] width 55 height 10
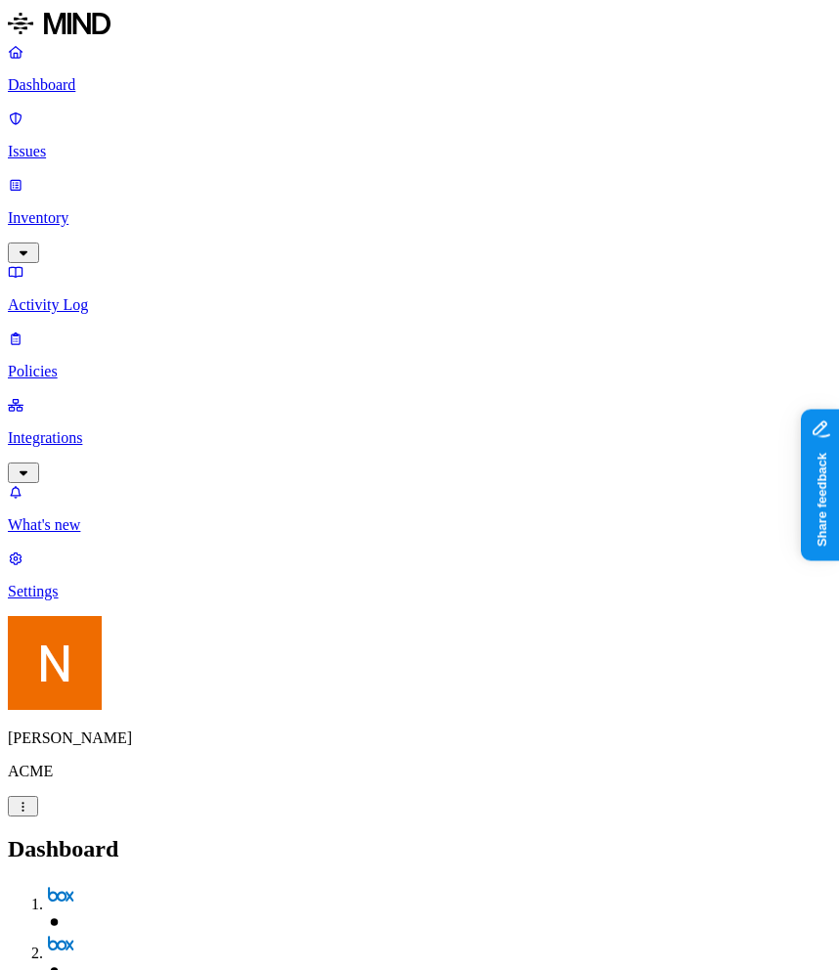
click at [124, 209] on p "Inventory" at bounding box center [419, 218] width 823 height 18
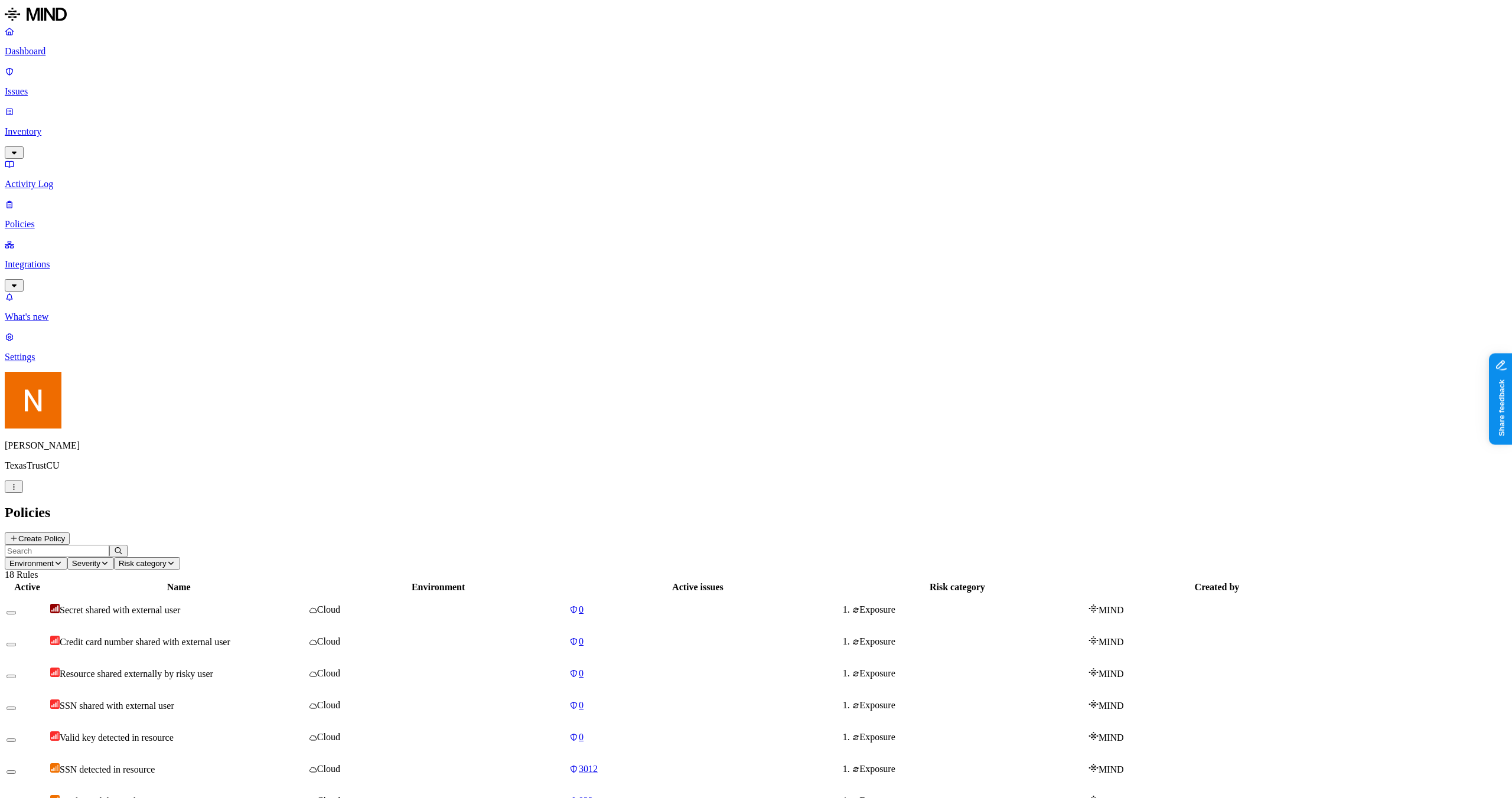
click at [37, 259] on p "Integrations" at bounding box center [756, 265] width 1503 height 11
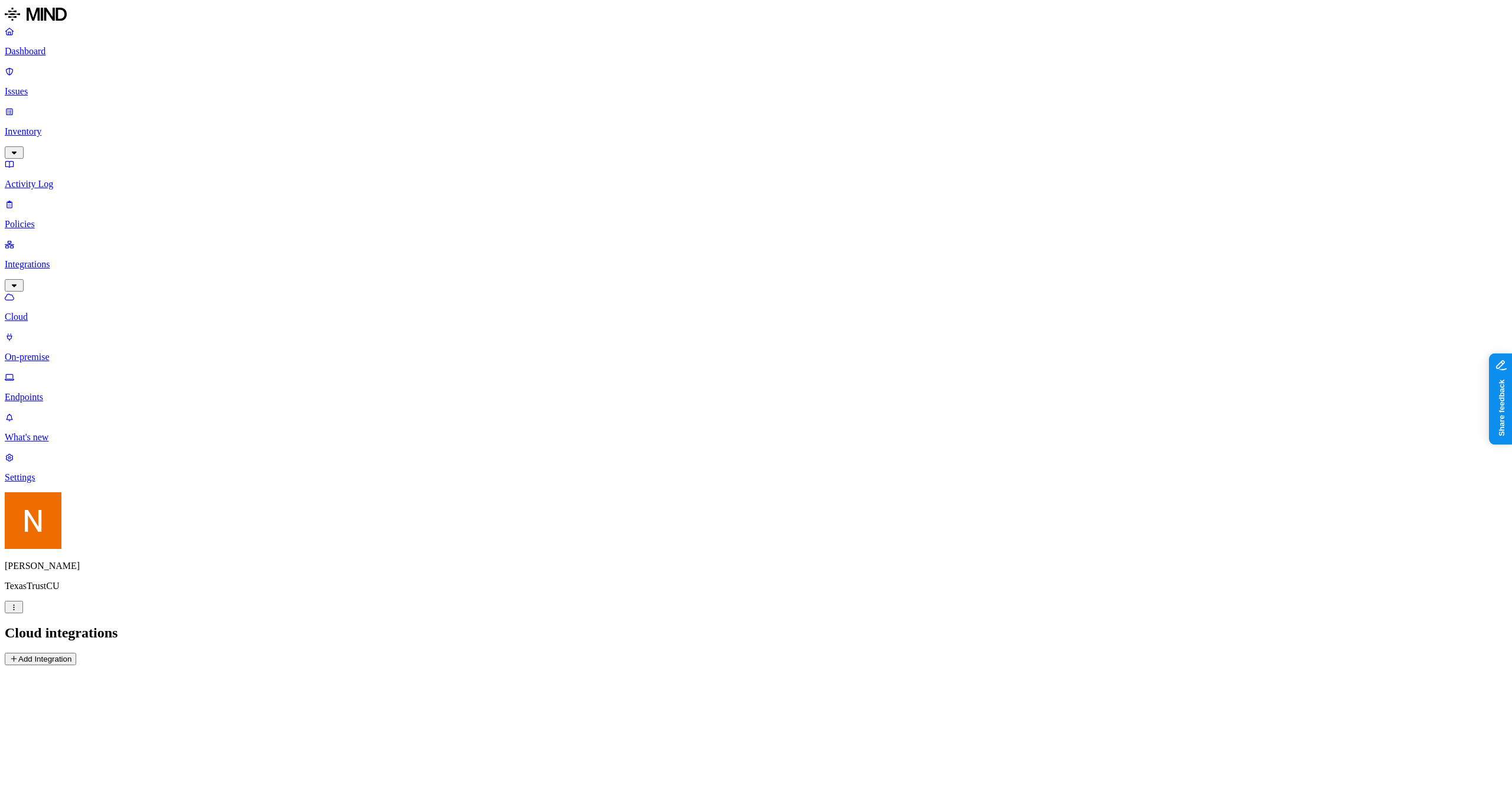
click at [93, 392] on p "Endpoints" at bounding box center [756, 397] width 1503 height 11
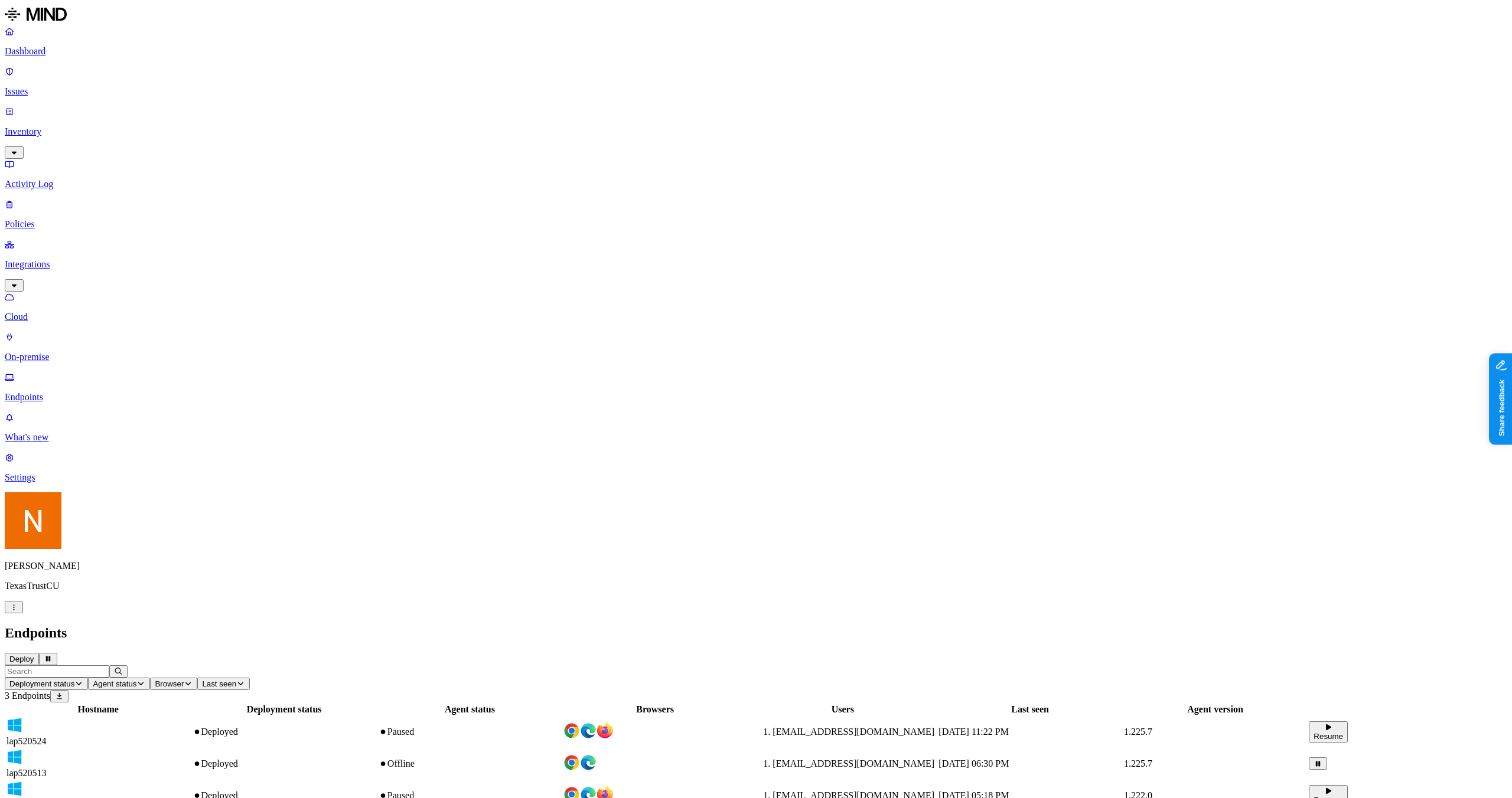
click at [561, 727] on div "Paused" at bounding box center [470, 732] width 183 height 11
click at [561, 791] on div "Paused" at bounding box center [470, 796] width 183 height 11
